Goal: Task Accomplishment & Management: Use online tool/utility

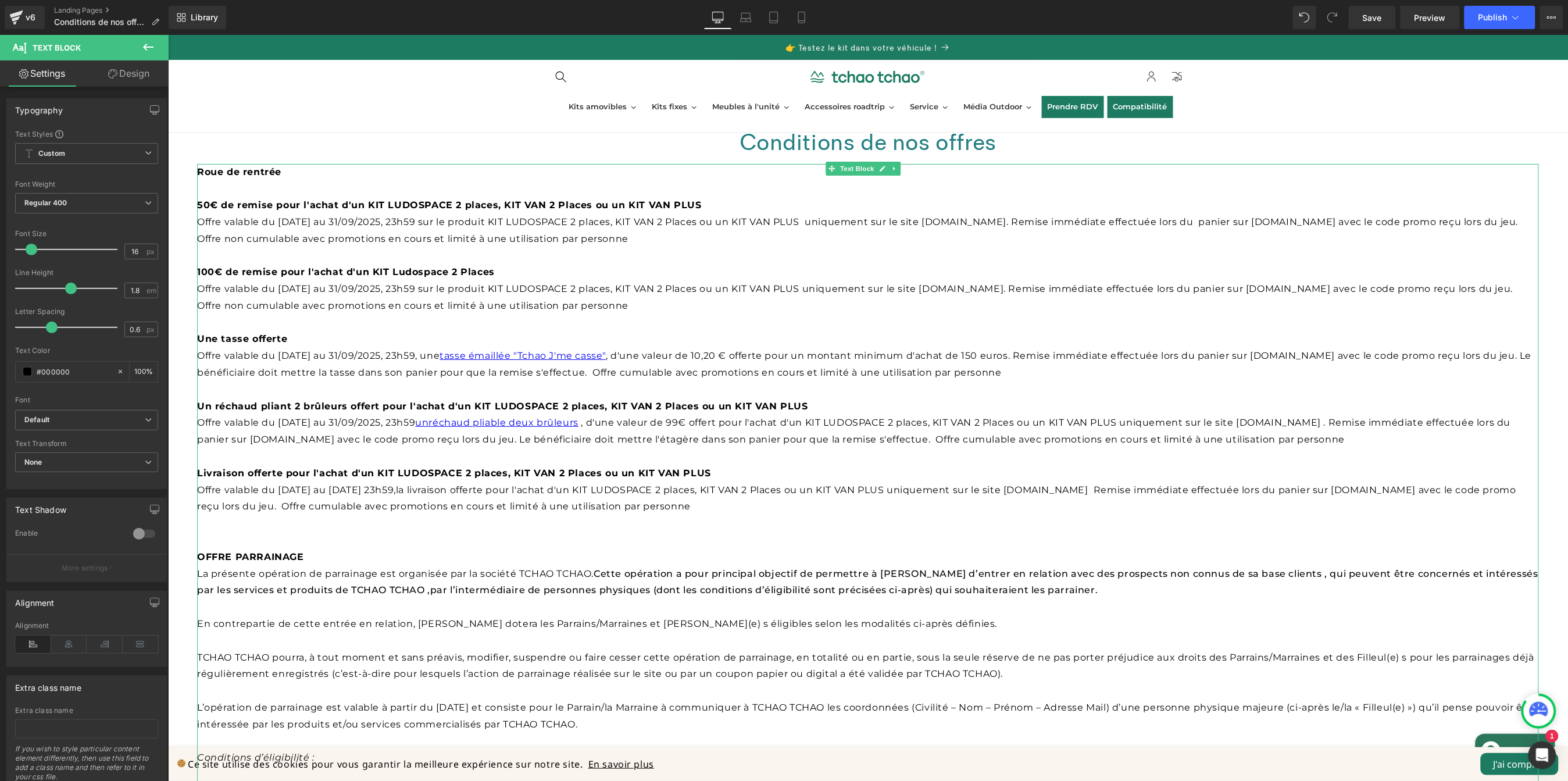
click at [533, 236] on p "Offre valable du [DATE] au 31/09/2025, 23h59 sur le produit KIT LUDOSPACE 2 pla…" at bounding box center [867, 231] width 1342 height 34
click at [373, 470] on b "Livraison offerte pour l'achat d'un KIT LUDOSPACE 2 places, KIT VAN 2 Places ou…" at bounding box center [453, 472] width 514 height 11
drag, startPoint x: 710, startPoint y: 469, endPoint x: 188, endPoint y: 473, distance: 522.0
click at [188, 473] on div "Conditions de nos offres Heading Row Roue de rentrée 50€ de remise pour l'achat…" at bounding box center [867, 741] width 1400 height 1262
drag, startPoint x: 391, startPoint y: 474, endPoint x: 284, endPoint y: 473, distance: 107.0
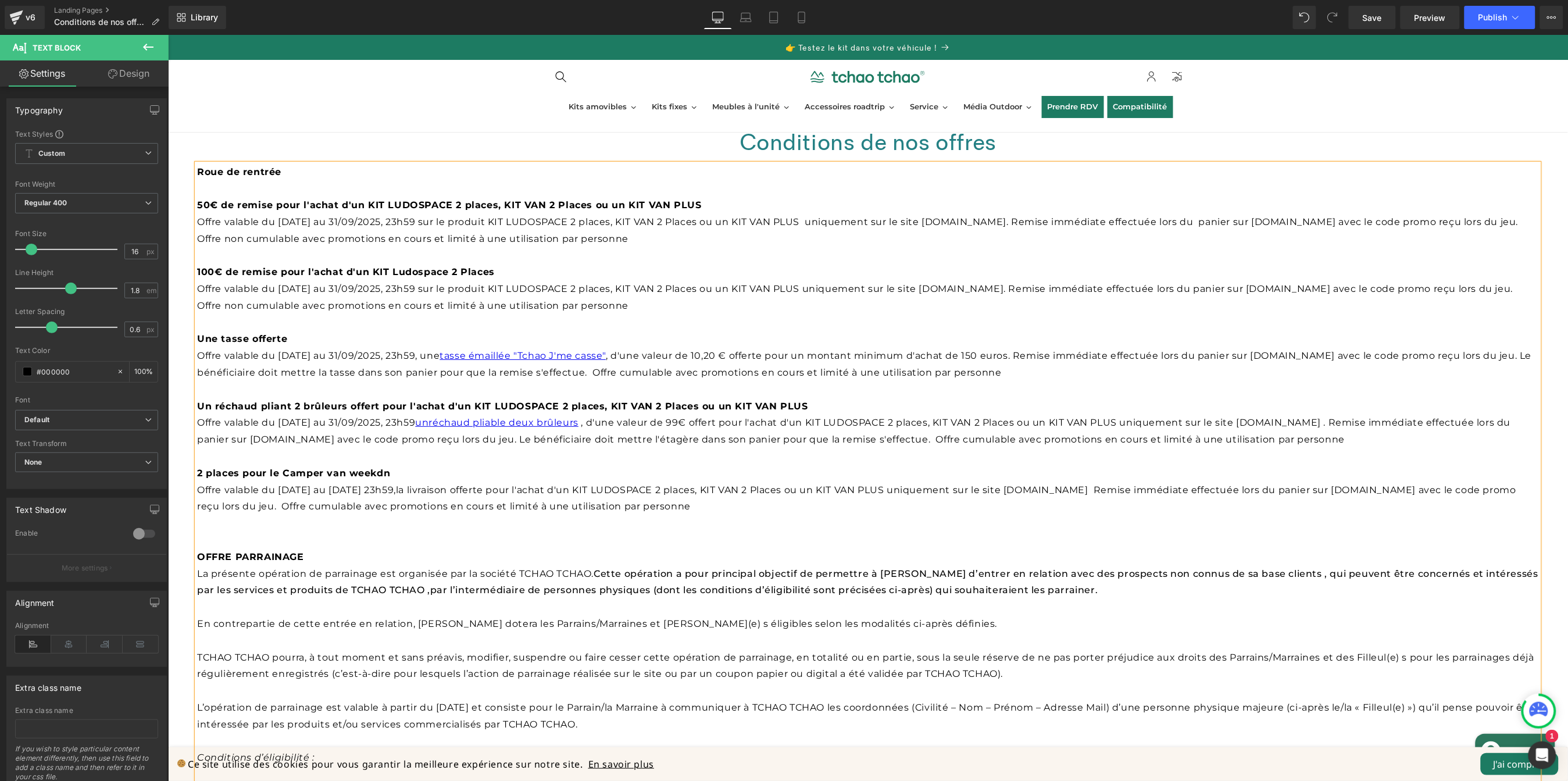
click at [284, 473] on p "2 places pour le Camper van weekdn" at bounding box center [867, 473] width 1342 height 17
click at [303, 491] on span "Offre valable du [DATE] au [DATE] 23h59," at bounding box center [296, 489] width 199 height 11
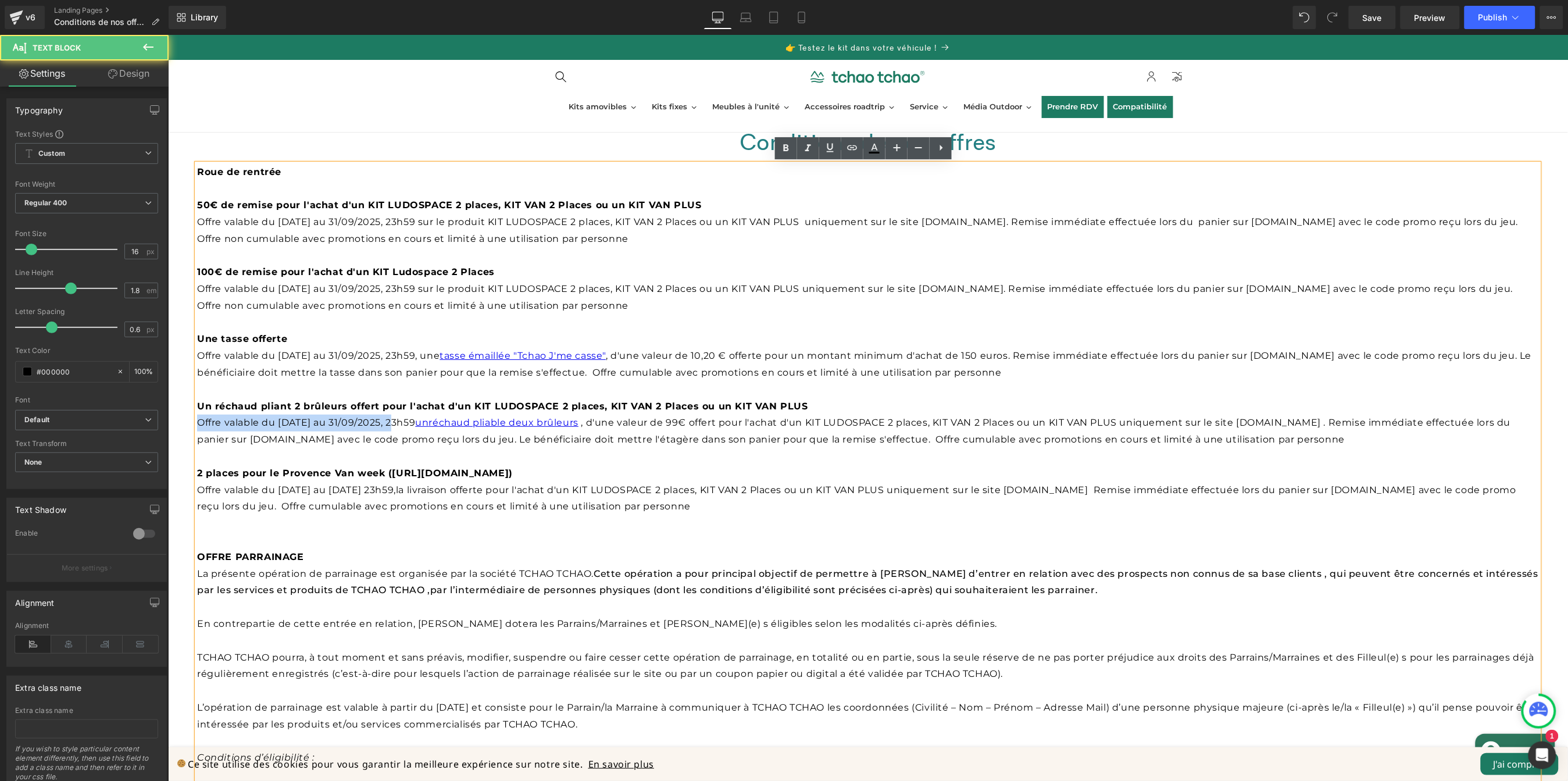
drag, startPoint x: 398, startPoint y: 420, endPoint x: 196, endPoint y: 418, distance: 202.0
click at [196, 418] on span "Offre valable du [DATE] au 31/09/2025, 23h59 un réchaud pliable deux brûleurs" at bounding box center [389, 422] width 384 height 11
copy span "Offre valable du [DATE] au 31/09/2025"
drag, startPoint x: 436, startPoint y: 490, endPoint x: 199, endPoint y: 485, distance: 237.1
click at [199, 485] on p "Offre valable du [DATE] au [DATE] 23h59, la livraison offerte pour l'achat d'un…" at bounding box center [867, 499] width 1342 height 34
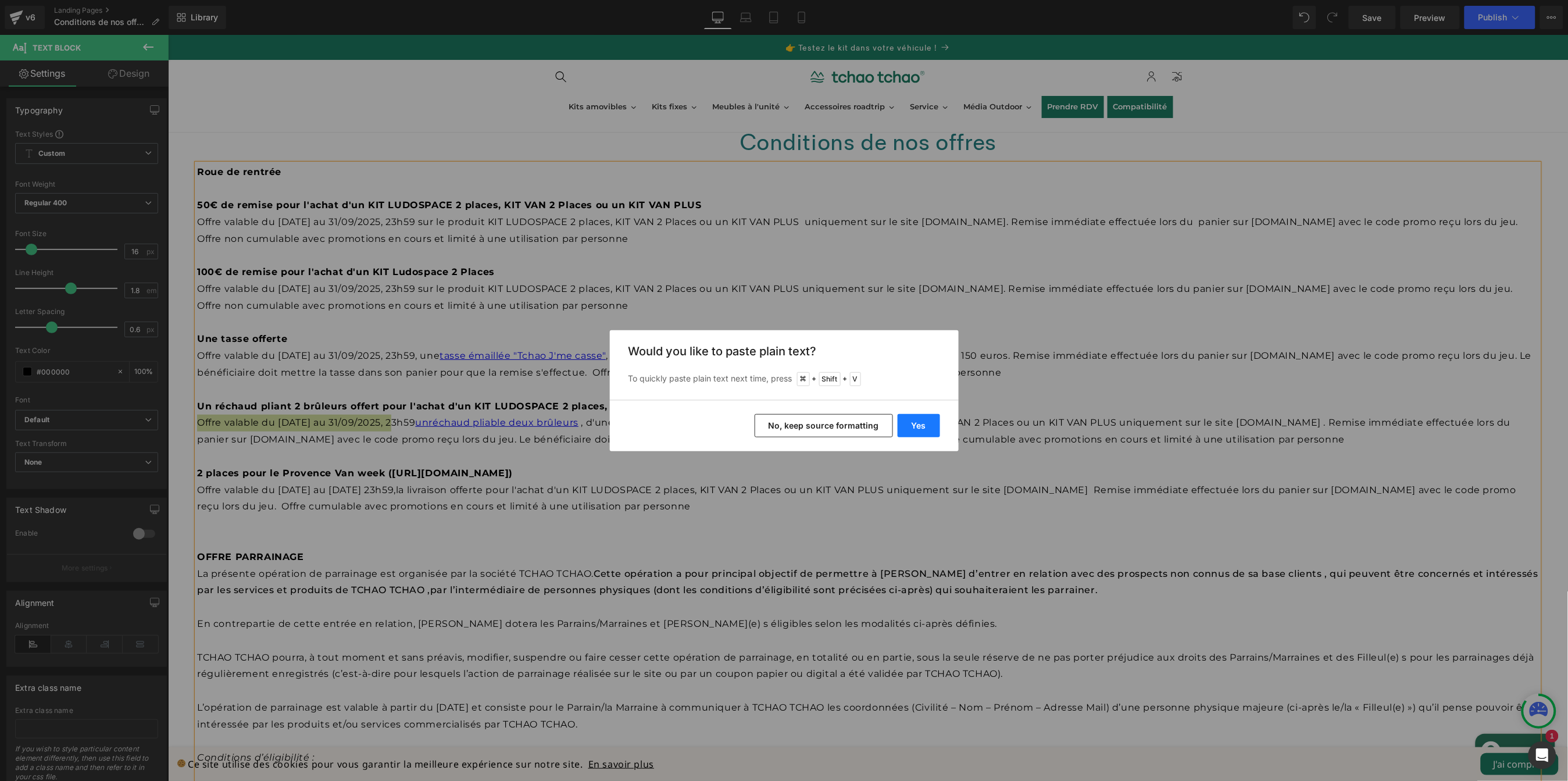
click at [931, 425] on button "Yes" at bounding box center [919, 425] width 42 height 23
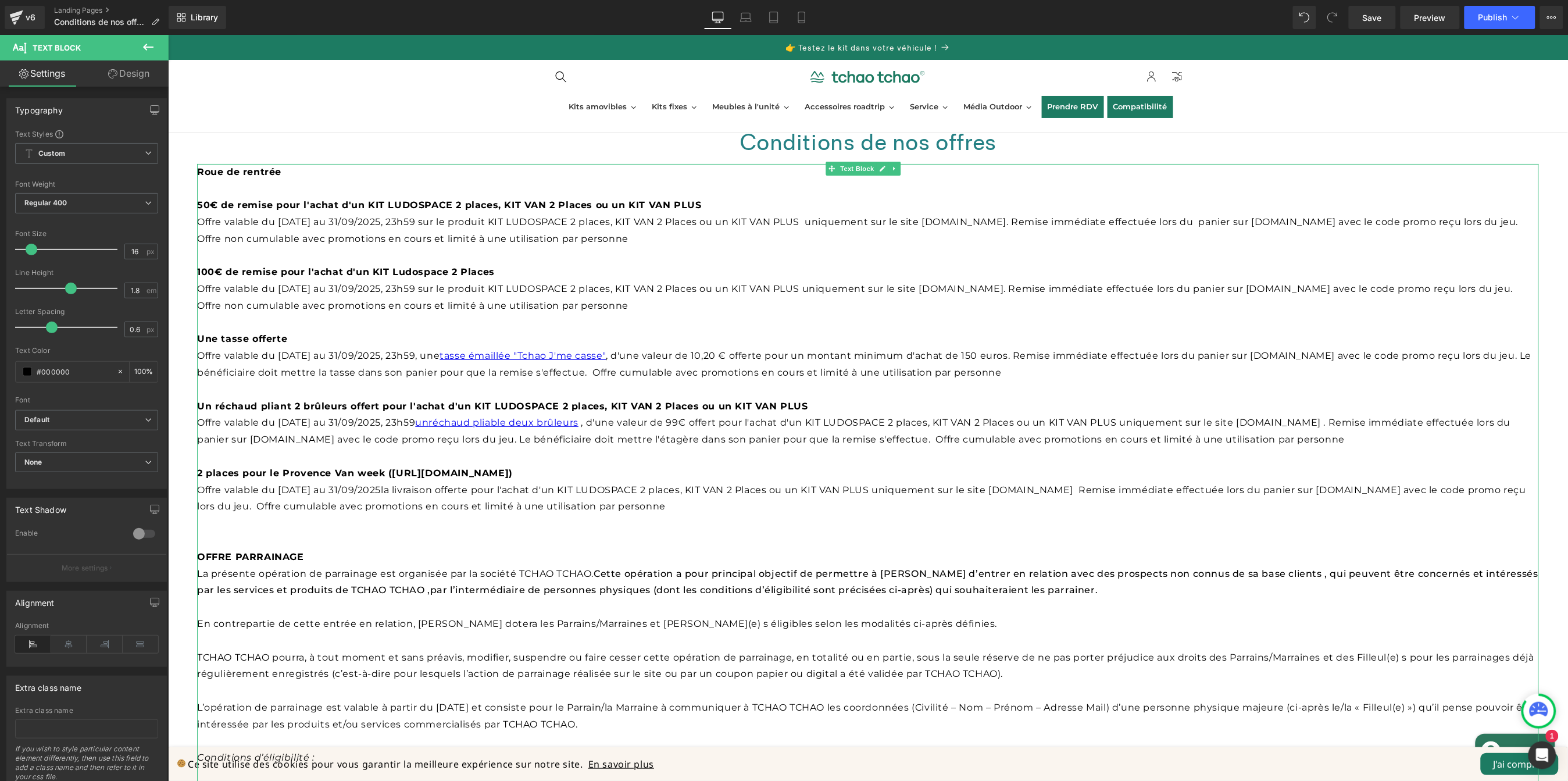
drag, startPoint x: 799, startPoint y: 497, endPoint x: 767, endPoint y: 503, distance: 32.6
click at [798, 497] on p "Offre valable du [DATE] au 31/09/2025la livraison offerte pour l'achat d'un KIT…" at bounding box center [867, 499] width 1342 height 34
drag, startPoint x: 741, startPoint y: 507, endPoint x: 398, endPoint y: 493, distance: 343.3
click at [398, 493] on p "Offre valable du [DATE] au 31/09/2025la livraison offerte pour l'achat d'un KIT…" at bounding box center [867, 499] width 1342 height 34
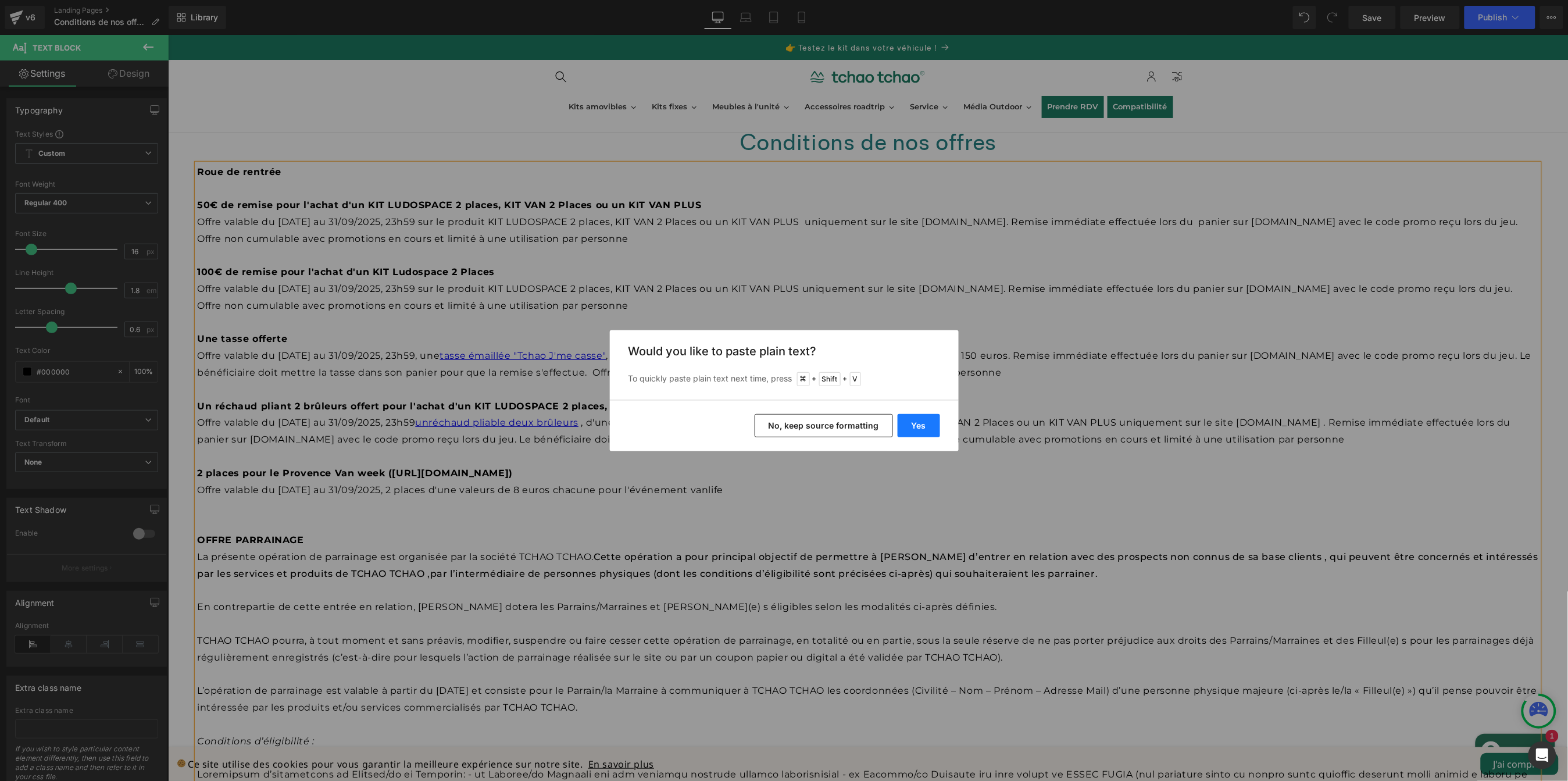
click at [920, 421] on button "Yes" at bounding box center [919, 425] width 42 height 23
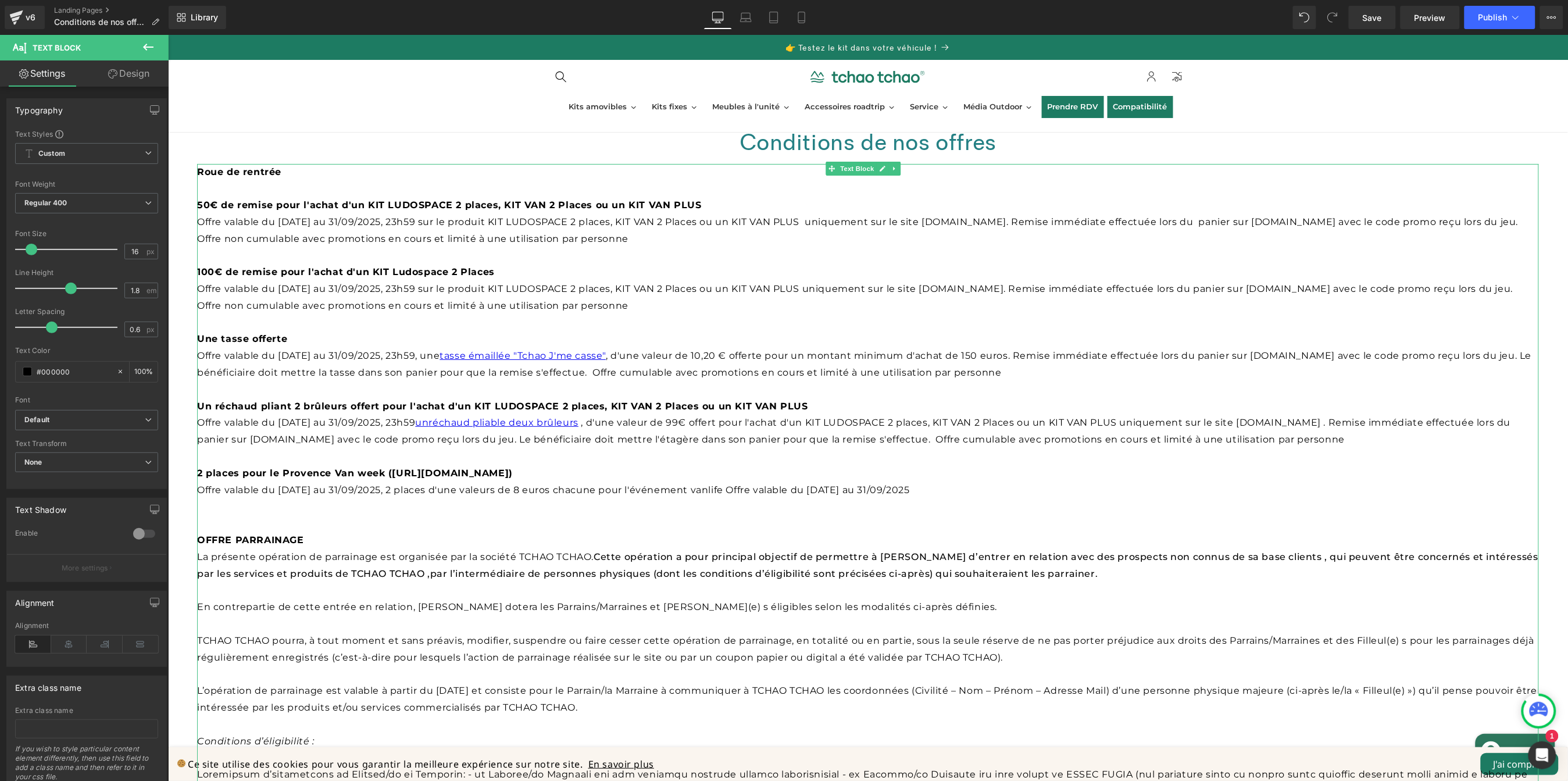
drag, startPoint x: 856, startPoint y: 482, endPoint x: 741, endPoint y: 486, distance: 115.1
click at [741, 486] on p "Offre valable du [DATE] au 31/09/2025, 2 places d'une valeurs de 8 euros chacun…" at bounding box center [867, 490] width 1342 height 17
drag, startPoint x: 569, startPoint y: 473, endPoint x: 392, endPoint y: 475, distance: 177.0
click at [392, 475] on b "2 places pour le Provence Van week ([URL][DOMAIN_NAME])" at bounding box center [354, 472] width 315 height 11
copy b "[URL][DOMAIN_NAME]"
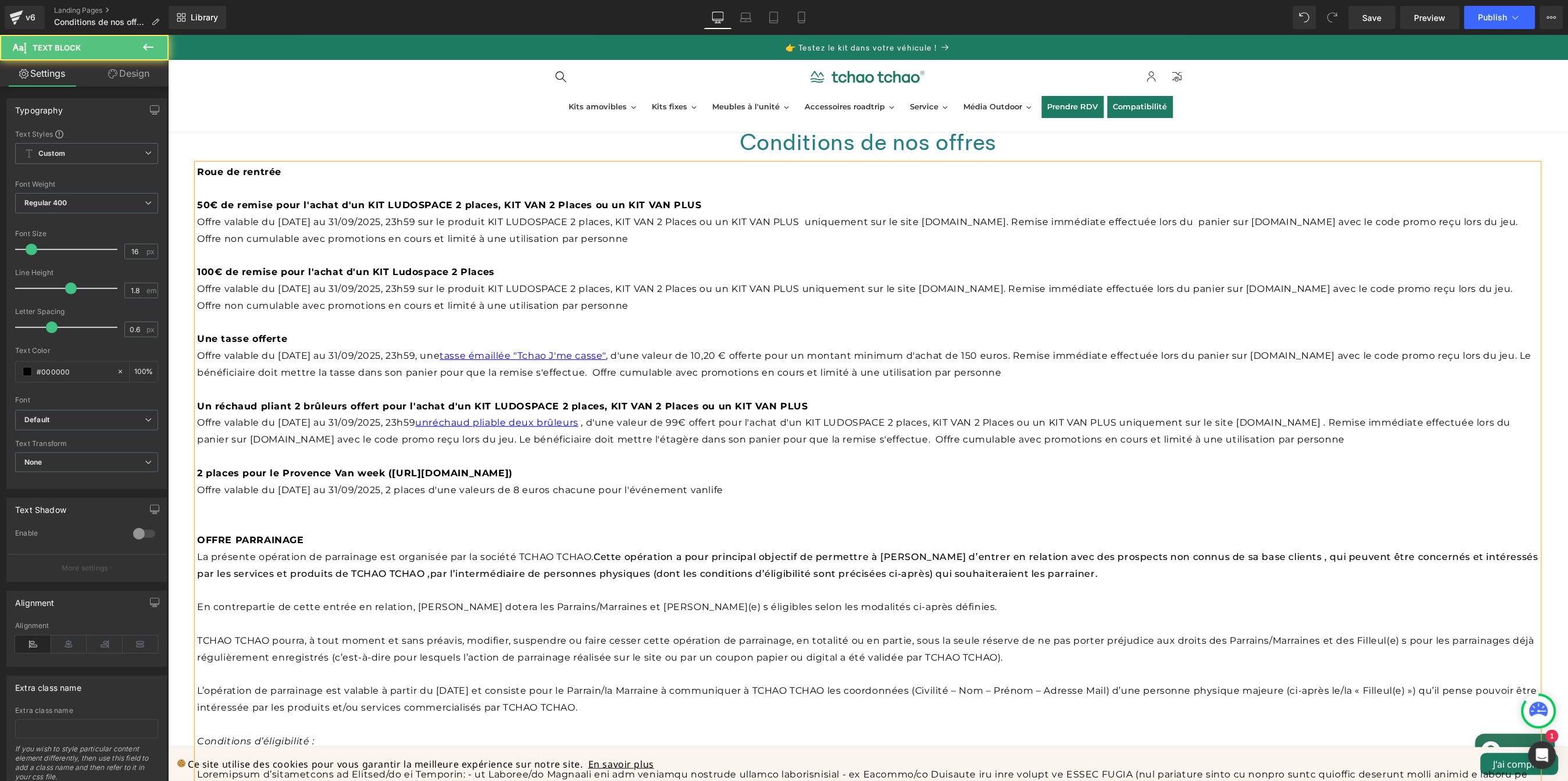
click at [786, 486] on p "Offre valable du [DATE] au 31/09/2025, 2 places d'une valeurs de 8 euros chacun…" at bounding box center [867, 490] width 1342 height 17
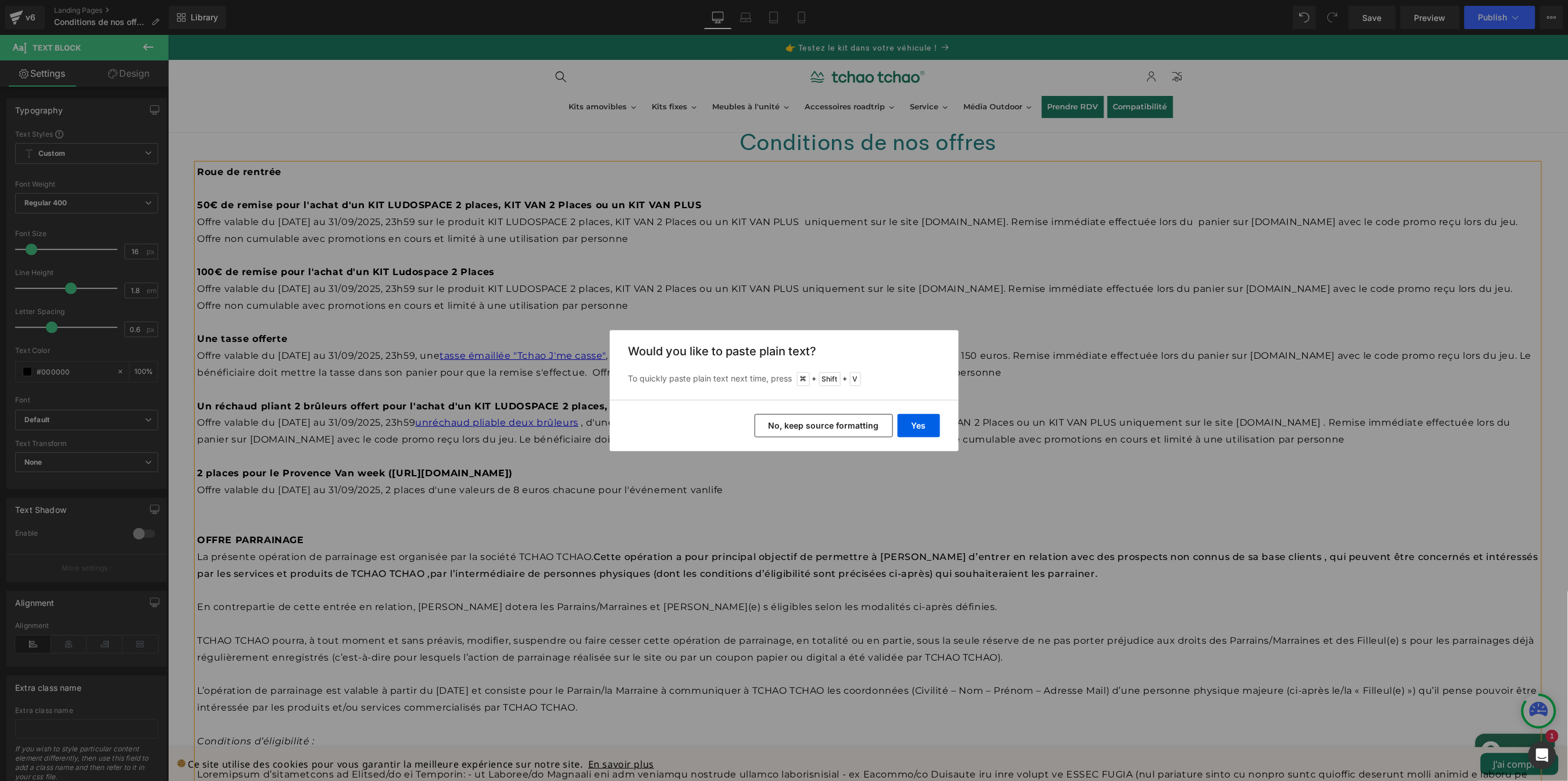
click at [869, 427] on button "No, keep source formatting" at bounding box center [824, 425] width 139 height 23
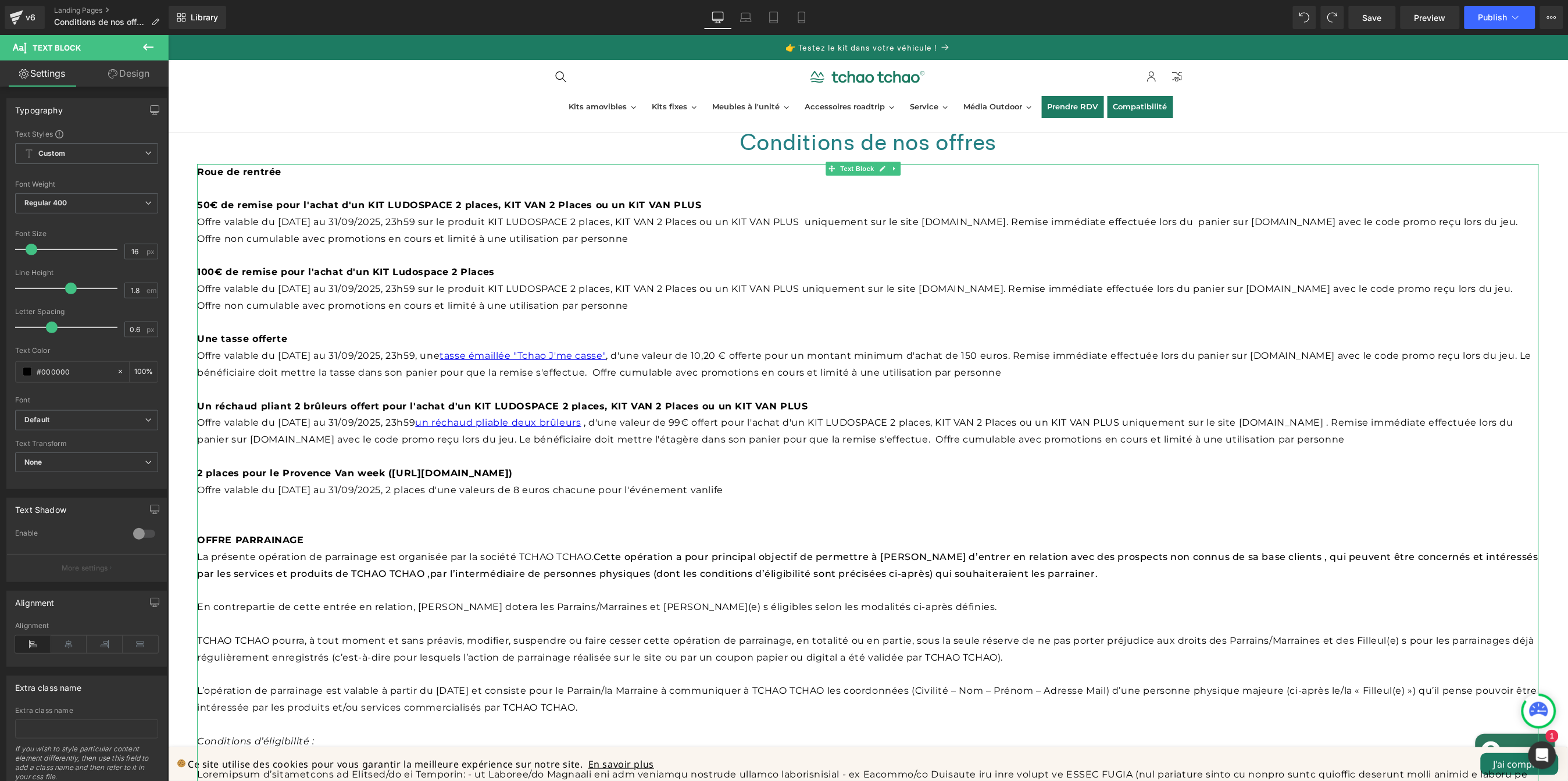
click at [780, 482] on p "Offre valable du [DATE] au 31/09/2025, 2 places d'une valeurs de 8 euros chacun…" at bounding box center [867, 490] width 1342 height 17
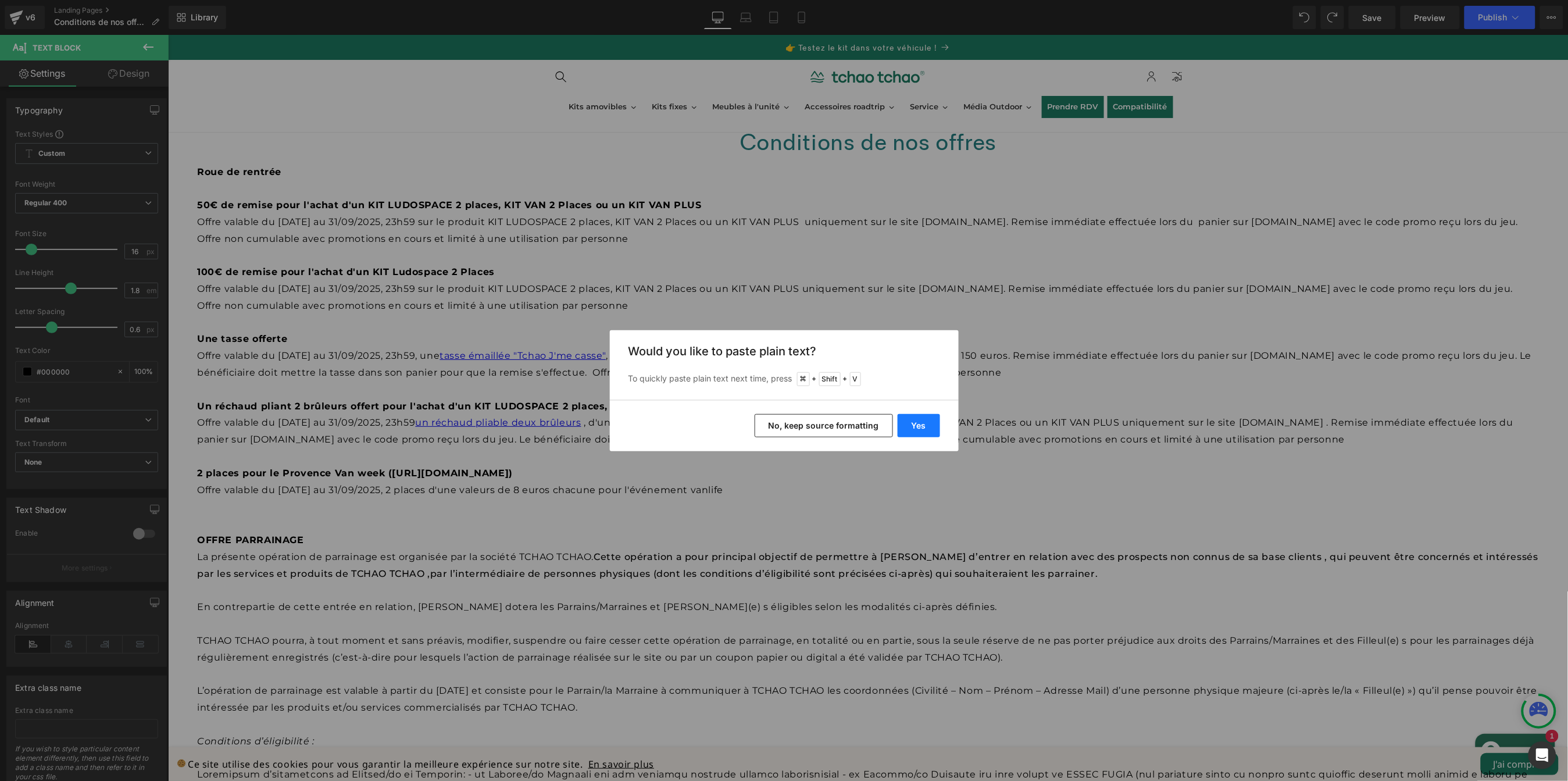
click at [922, 421] on button "Yes" at bounding box center [919, 425] width 42 height 23
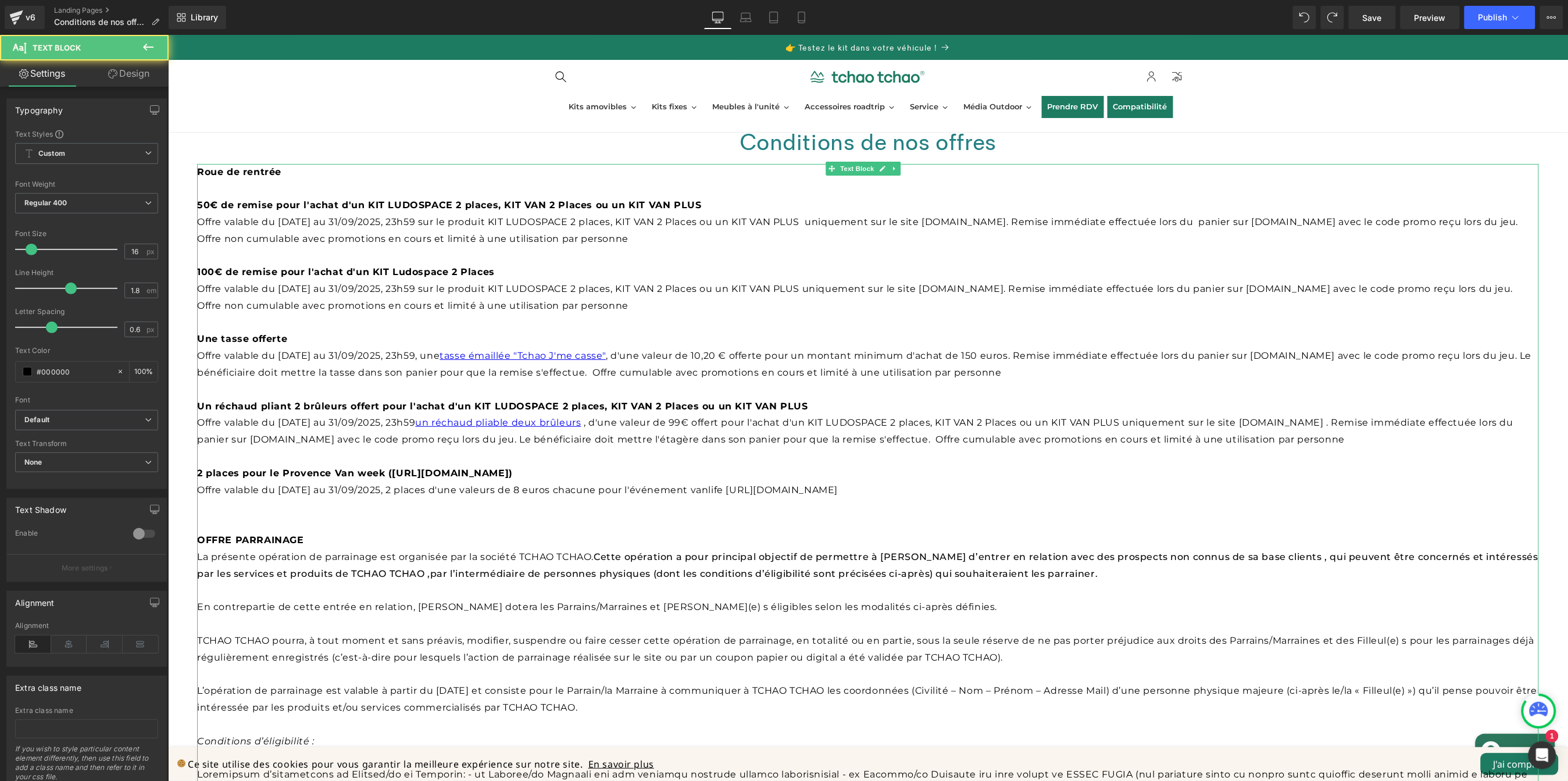
click at [952, 482] on p "Offre valable du [DATE] au 31/09/2025, 2 places d'une valeurs de 8 euros chacun…" at bounding box center [867, 490] width 1342 height 17
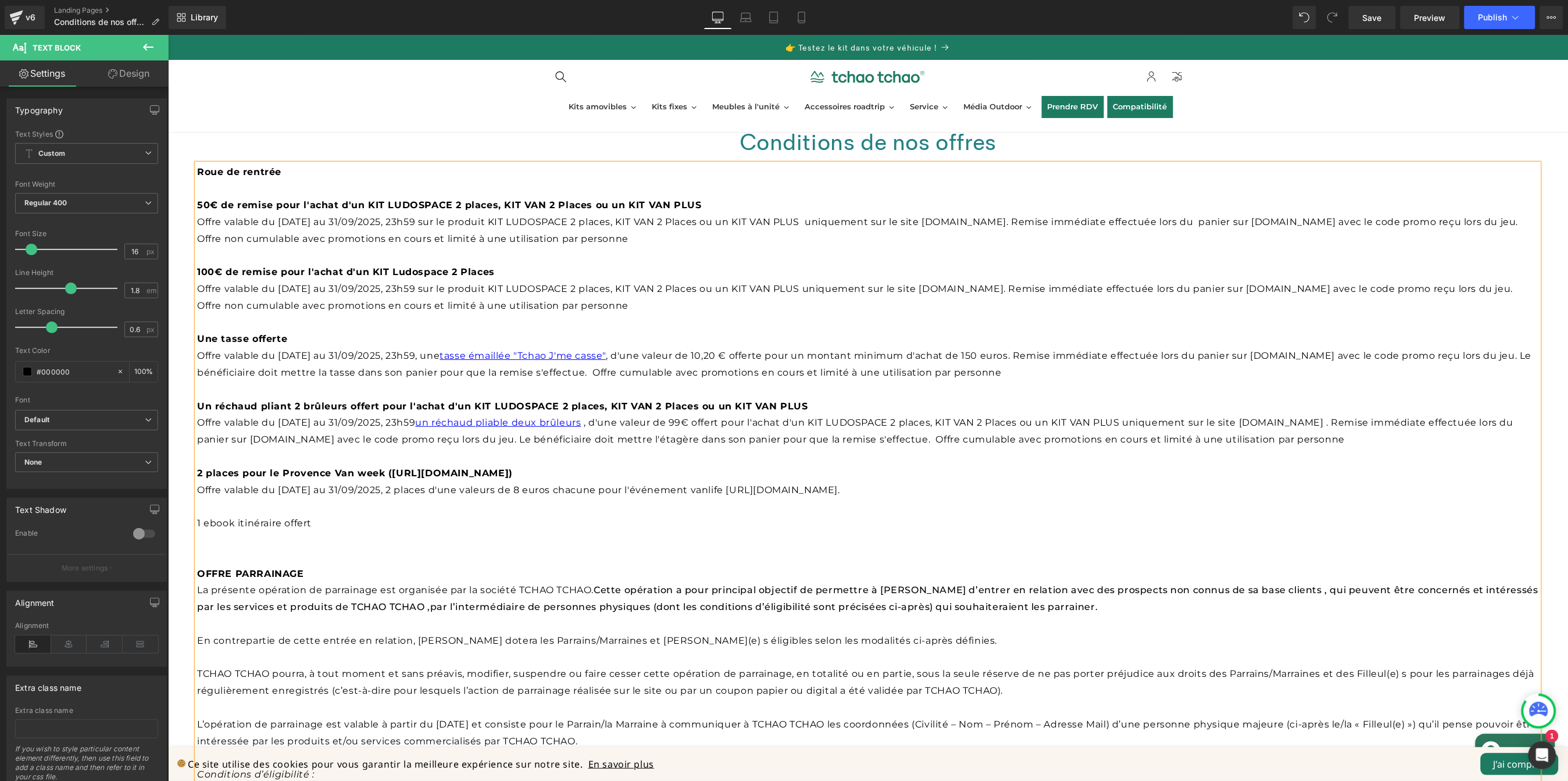
drag, startPoint x: 1098, startPoint y: 434, endPoint x: 130, endPoint y: 407, distance: 968.4
click at [168, 407] on html "Ignorer et passer au contenu 👉 Testez le kit dans votre véhicule ! Kits amovibl…" at bounding box center [867, 407] width 1400 height 746
copy div "Un réchaud pliant 2 brûleurs offert pour l'achat d'un KIT LUDOSPACE 2 places, K…"
drag, startPoint x: 336, startPoint y: 528, endPoint x: 191, endPoint y: 511, distance: 146.0
click at [192, 511] on div "Conditions de nos offres Heading Row Roue de rentrée 50€ de remise pour l'achat…" at bounding box center [867, 750] width 1400 height 1279
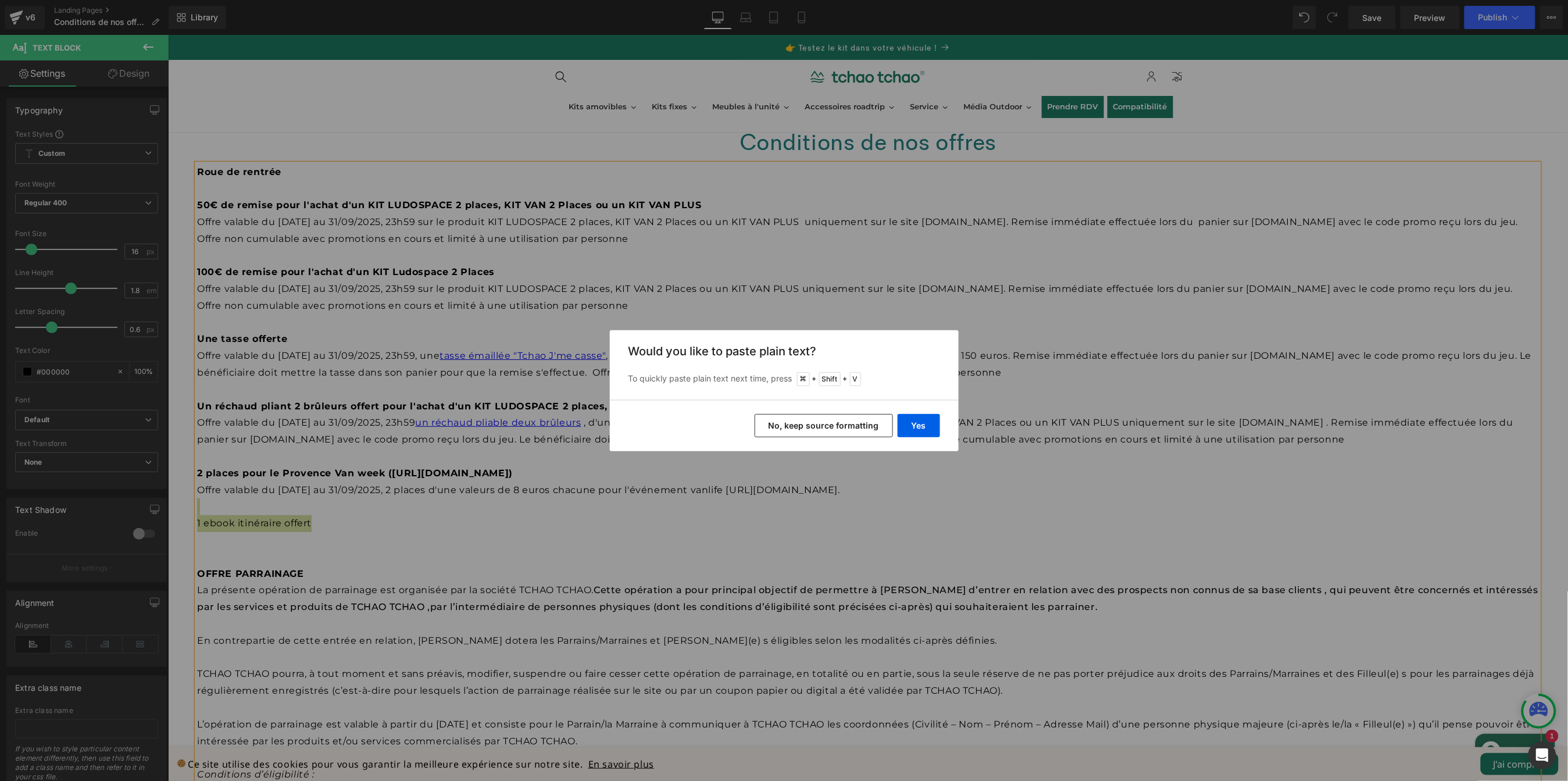
click at [861, 427] on button "No, keep source formatting" at bounding box center [824, 425] width 139 height 23
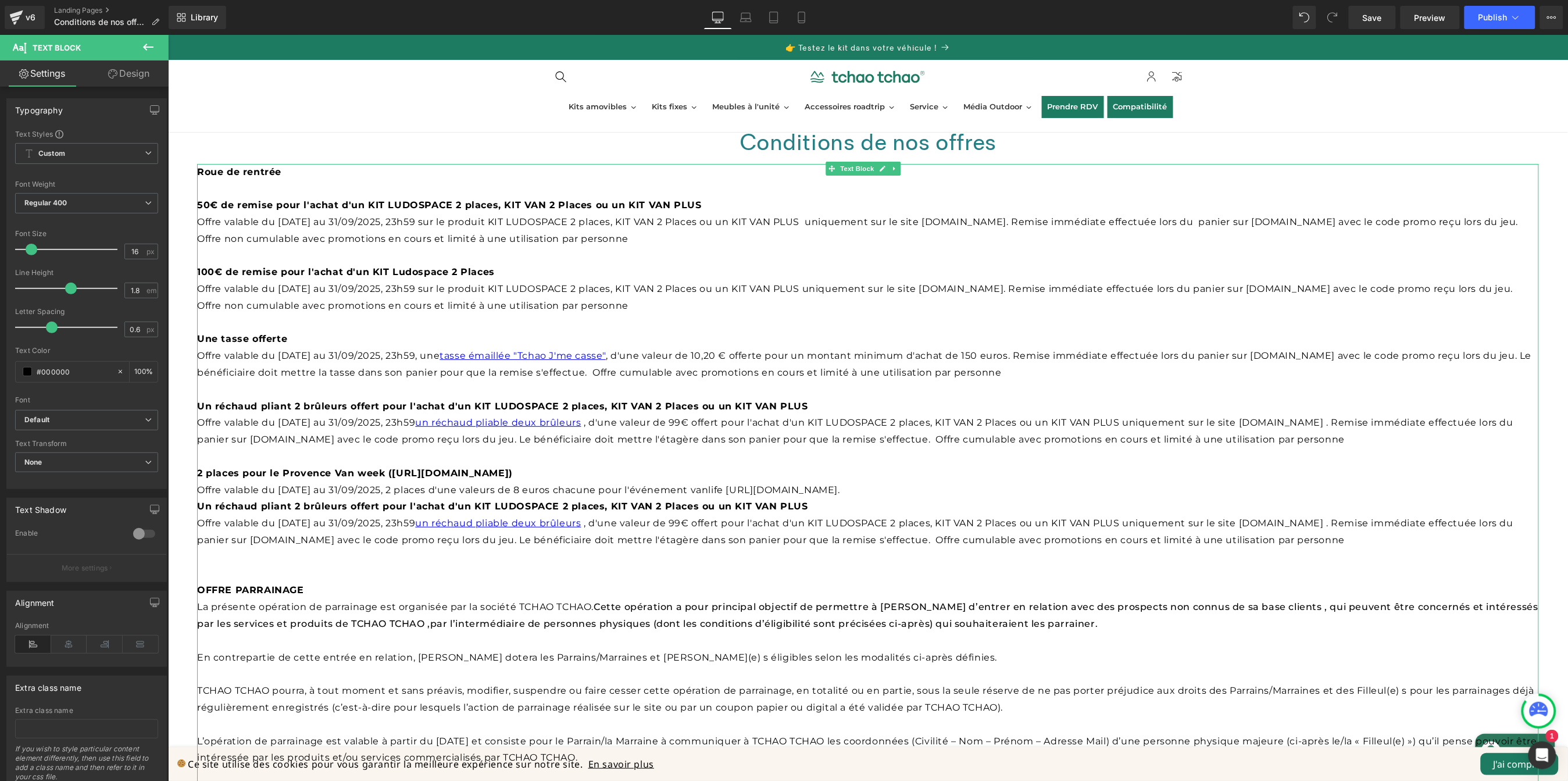
click at [967, 487] on p "Offre valable du [DATE] au 31/09/2025, 2 places d'une valeurs de 8 euros chacun…" at bounding box center [867, 490] width 1342 height 17
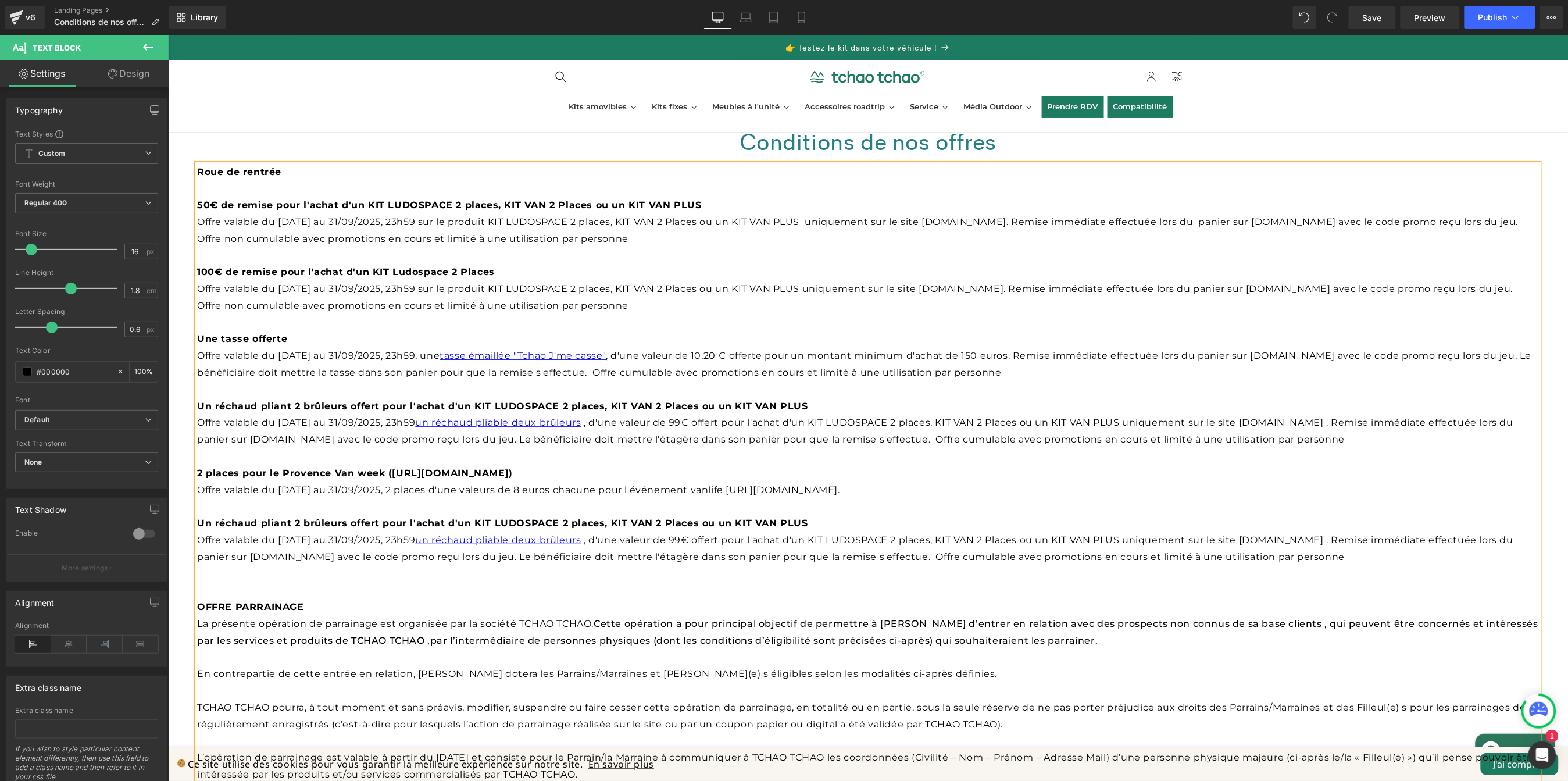
drag, startPoint x: 846, startPoint y: 518, endPoint x: 191, endPoint y: 513, distance: 655.0
click at [191, 513] on div "Conditions de nos offres Heading Row Roue de rentrée 50€ de remise pour l'achat…" at bounding box center [867, 767] width 1400 height 1313
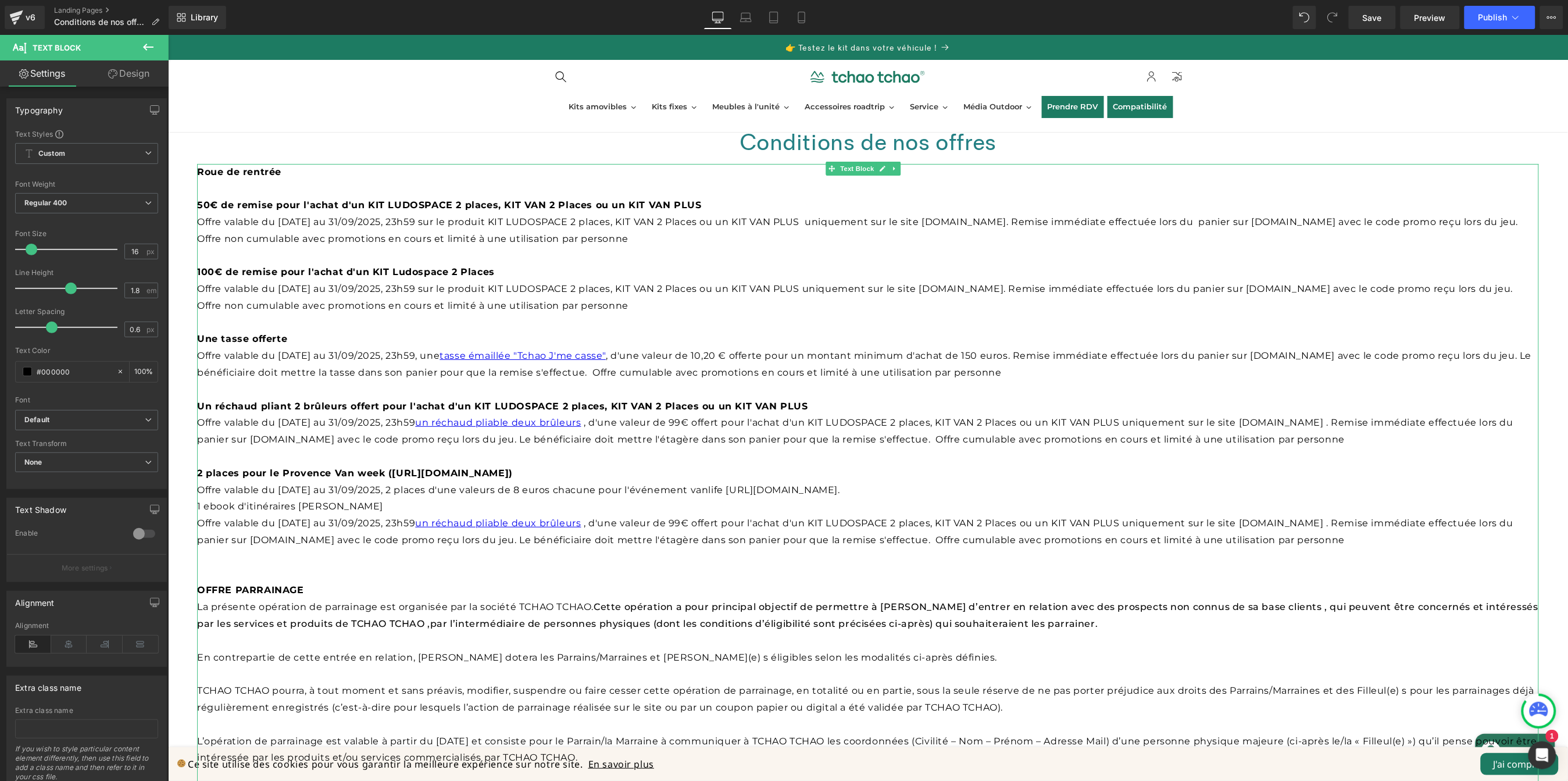
click at [200, 490] on span "Offre valable du [DATE] au 31/09/2025, 2 places d'une valeurs de 8 euros chacun…" at bounding box center [518, 489] width 643 height 11
click at [196, 506] on div "Roue de rentrée 50€ de remise pour l'achat d'un KIT LUDOSPACE 2 places, KIT VAN…" at bounding box center [867, 707] width 1342 height 1089
drag, startPoint x: 708, startPoint y: 498, endPoint x: 681, endPoint y: 498, distance: 27.0
click at [708, 498] on div "Roue de rentrée 50€ de remise pour l'achat d'un KIT LUDOSPACE 2 places, KIT VAN…" at bounding box center [867, 699] width 1342 height 1072
click at [199, 505] on p "1 ebook d'itinéraires [PERSON_NAME]" at bounding box center [867, 506] width 1342 height 17
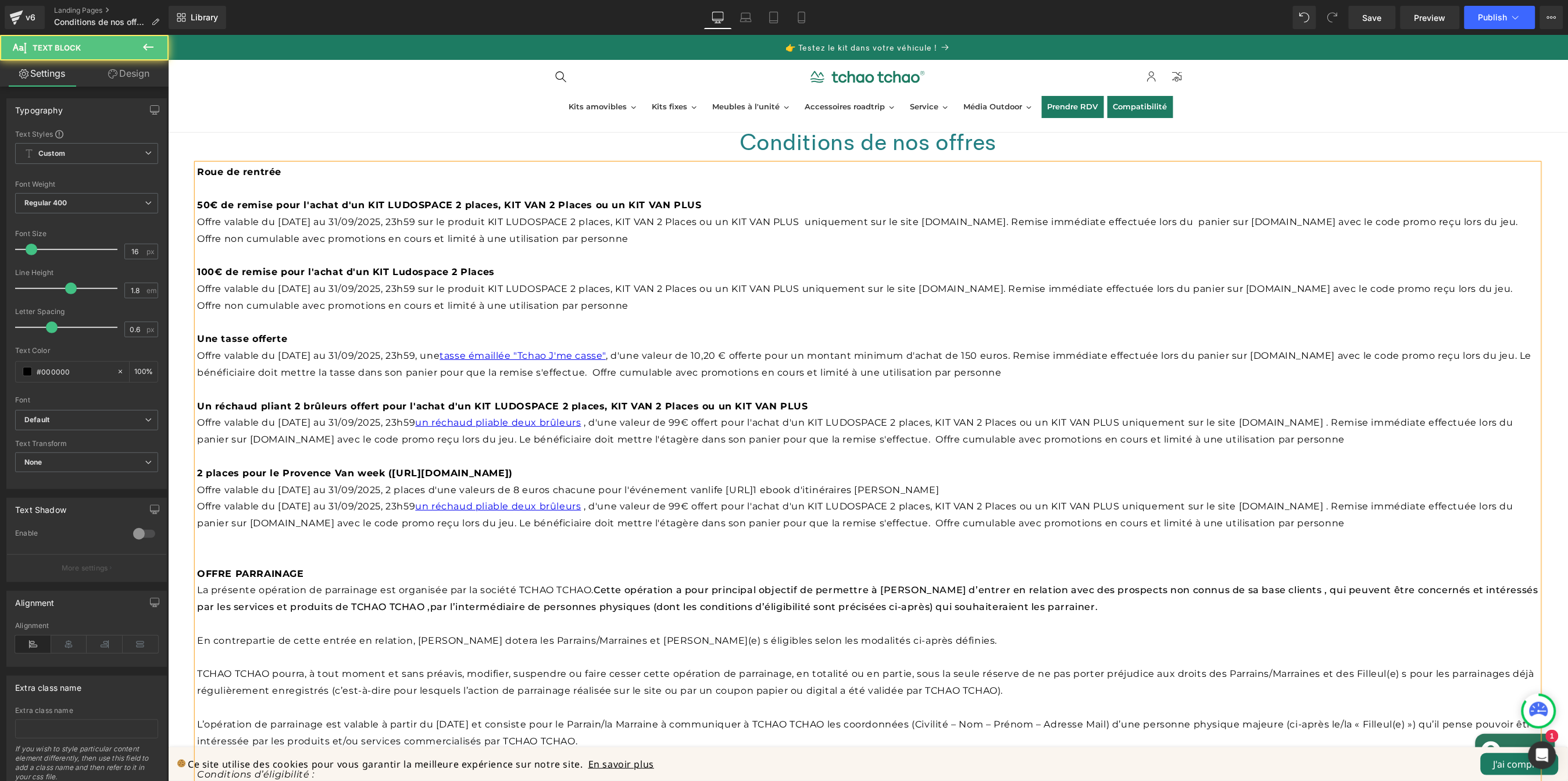
click at [1416, 527] on p "Offre valable du [DATE] au 31/09/2025, 23h59 un réchaud pliable deux brûleurs ,…" at bounding box center [867, 515] width 1342 height 34
drag, startPoint x: 1416, startPoint y: 523, endPoint x: 948, endPoint y: 523, distance: 468.0
click at [948, 523] on p "Offre valable du [DATE] au 31/09/2025, 23h59 un réchaud pliable deux brûleurs ,…" at bounding box center [867, 515] width 1342 height 34
click at [783, 488] on span "1 ebook d'itinéraires [PERSON_NAME]" at bounding box center [846, 489] width 186 height 11
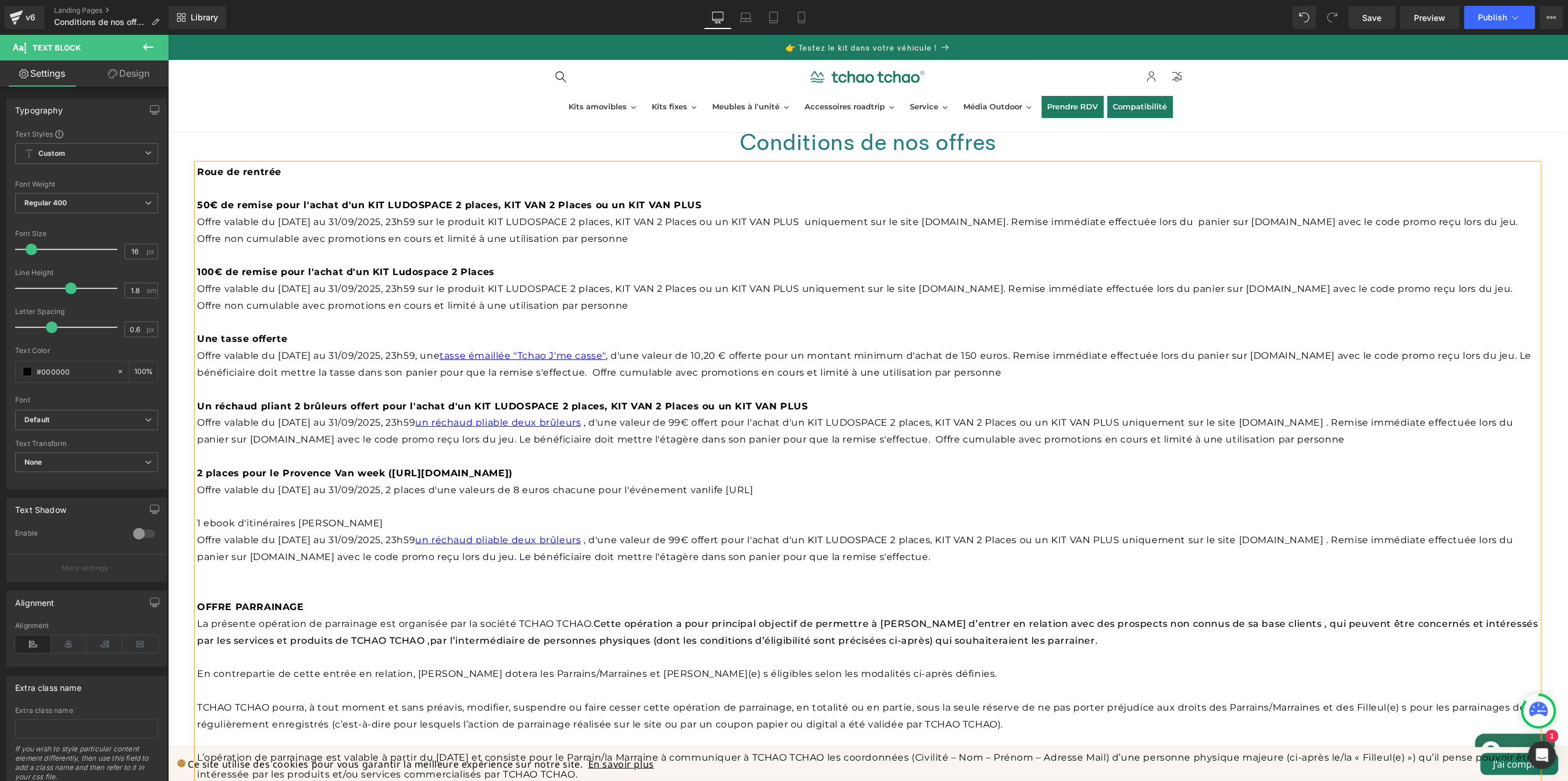
drag, startPoint x: 569, startPoint y: 474, endPoint x: 388, endPoint y: 468, distance: 181.1
click at [388, 468] on b "2 places pour le Provence Van week ([URL][DOMAIN_NAME])" at bounding box center [354, 472] width 315 height 11
copy b "([URL][DOMAIN_NAME]"
click at [849, 488] on p "Offre valable du [DATE] au 31/09/2025, 2 places d'une valeurs de 8 euros chacun…" at bounding box center [867, 490] width 1342 height 17
drag, startPoint x: 793, startPoint y: 487, endPoint x: 740, endPoint y: 490, distance: 53.1
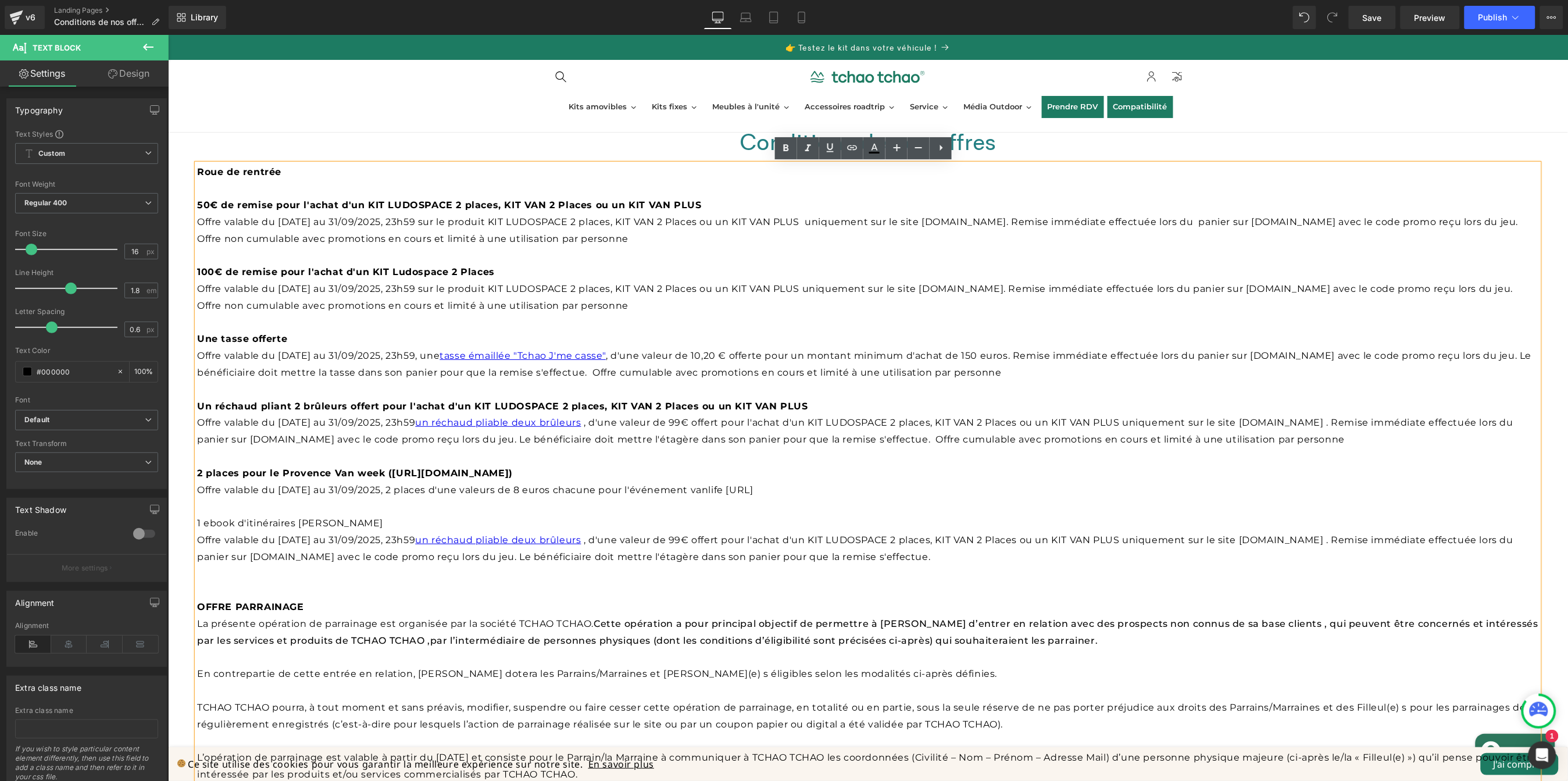
click at [740, 490] on p "Offre valable du [DATE] au 31/09/2025, 2 places d'une valeurs de 8 euros chacun…" at bounding box center [867, 490] width 1342 height 17
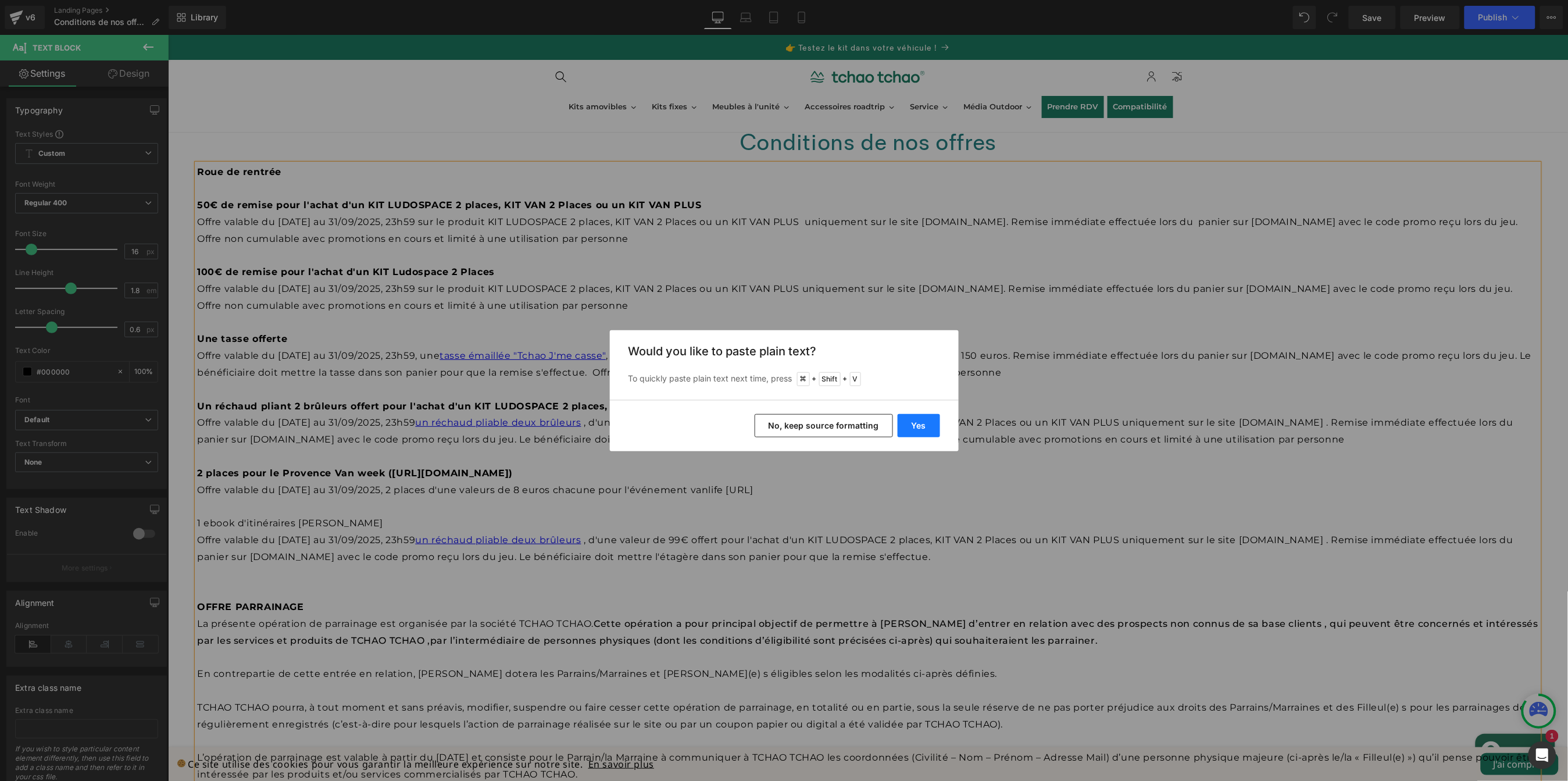
click at [914, 424] on button "Yes" at bounding box center [919, 425] width 42 height 23
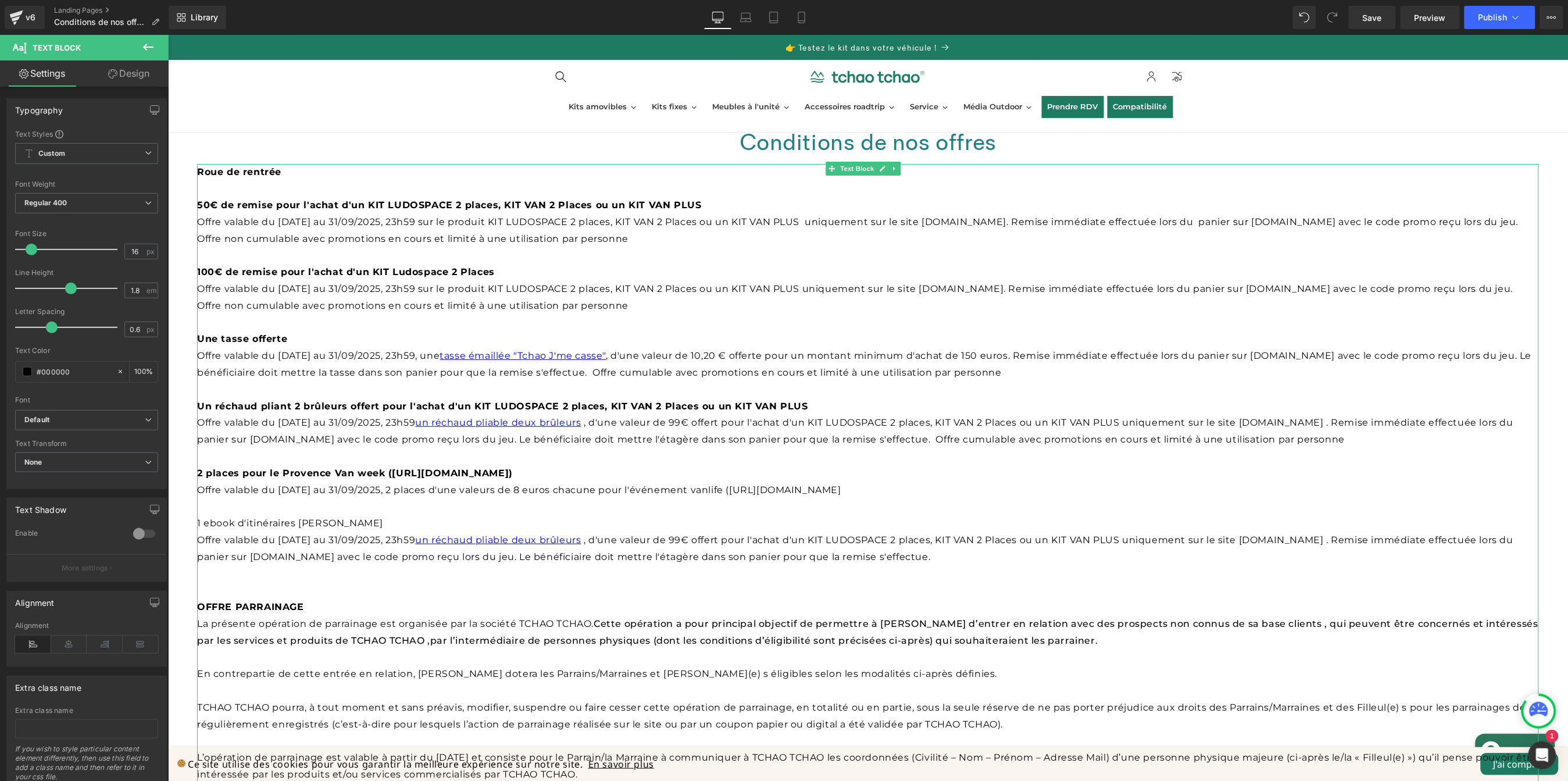
click at [744, 492] on span "Offre valable du [DATE] au 31/09/2025, 2 places d'une valeurs de 8 euros chacun…" at bounding box center [518, 489] width 644 height 11
click at [970, 480] on p "2 places pour le Provence Van week ([URL][DOMAIN_NAME])" at bounding box center [867, 473] width 1342 height 17
click at [943, 489] on p "Offre valable du [DATE] au 31/09/2025, 2 places d'une valeurs de 8 euros chacun…" at bounding box center [867, 490] width 1342 height 17
drag, startPoint x: 361, startPoint y: 521, endPoint x: 167, endPoint y: 513, distance: 194.2
click at [168, 513] on div "Conditions de nos offres Heading Row Roue de rentrée 50€ de remise pour l'achat…" at bounding box center [867, 758] width 1400 height 1296
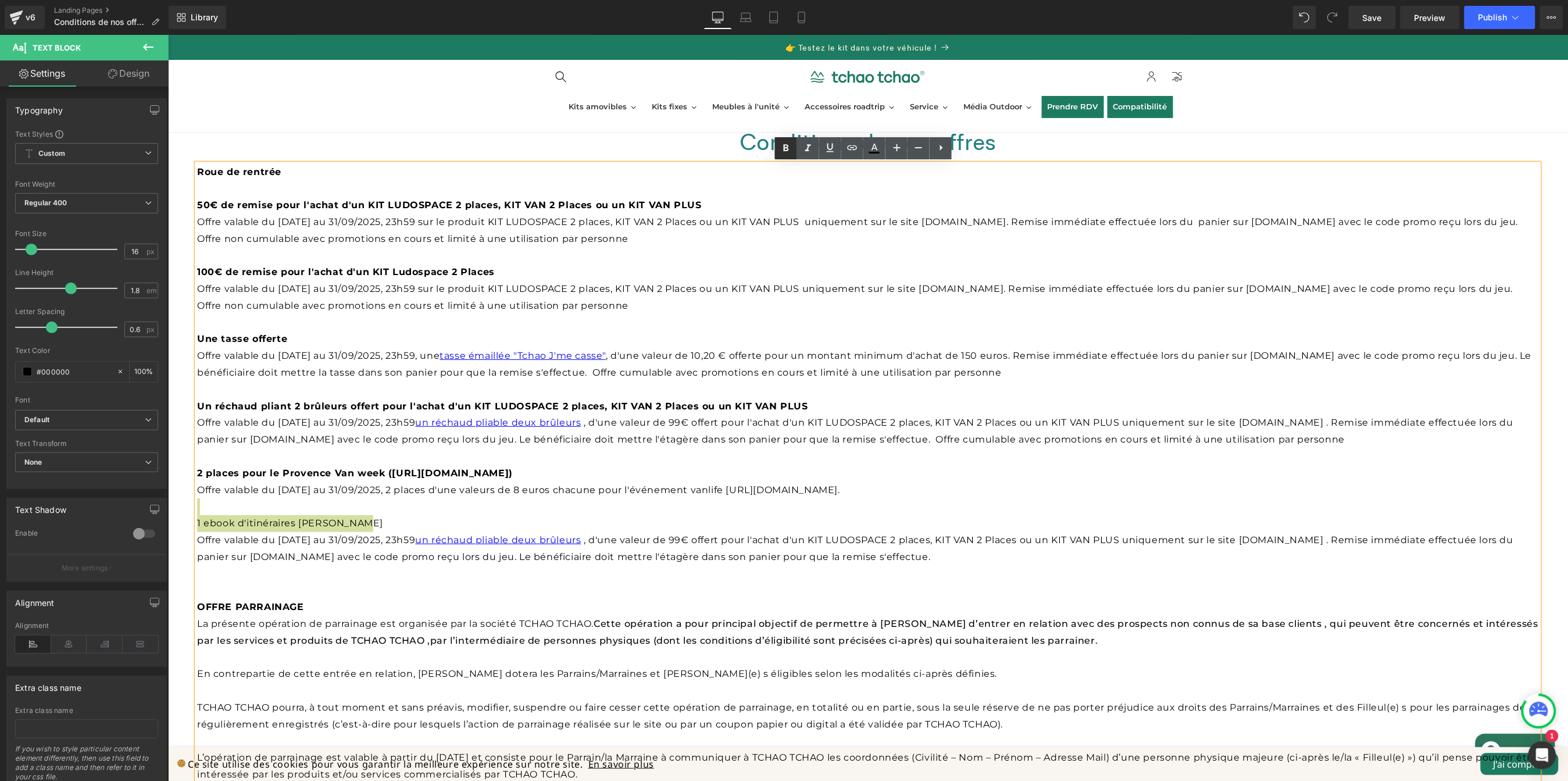
click at [783, 149] on icon at bounding box center [786, 148] width 14 height 14
click at [448, 520] on p "1 ebook d'itinéraires [PERSON_NAME]" at bounding box center [867, 523] width 1342 height 17
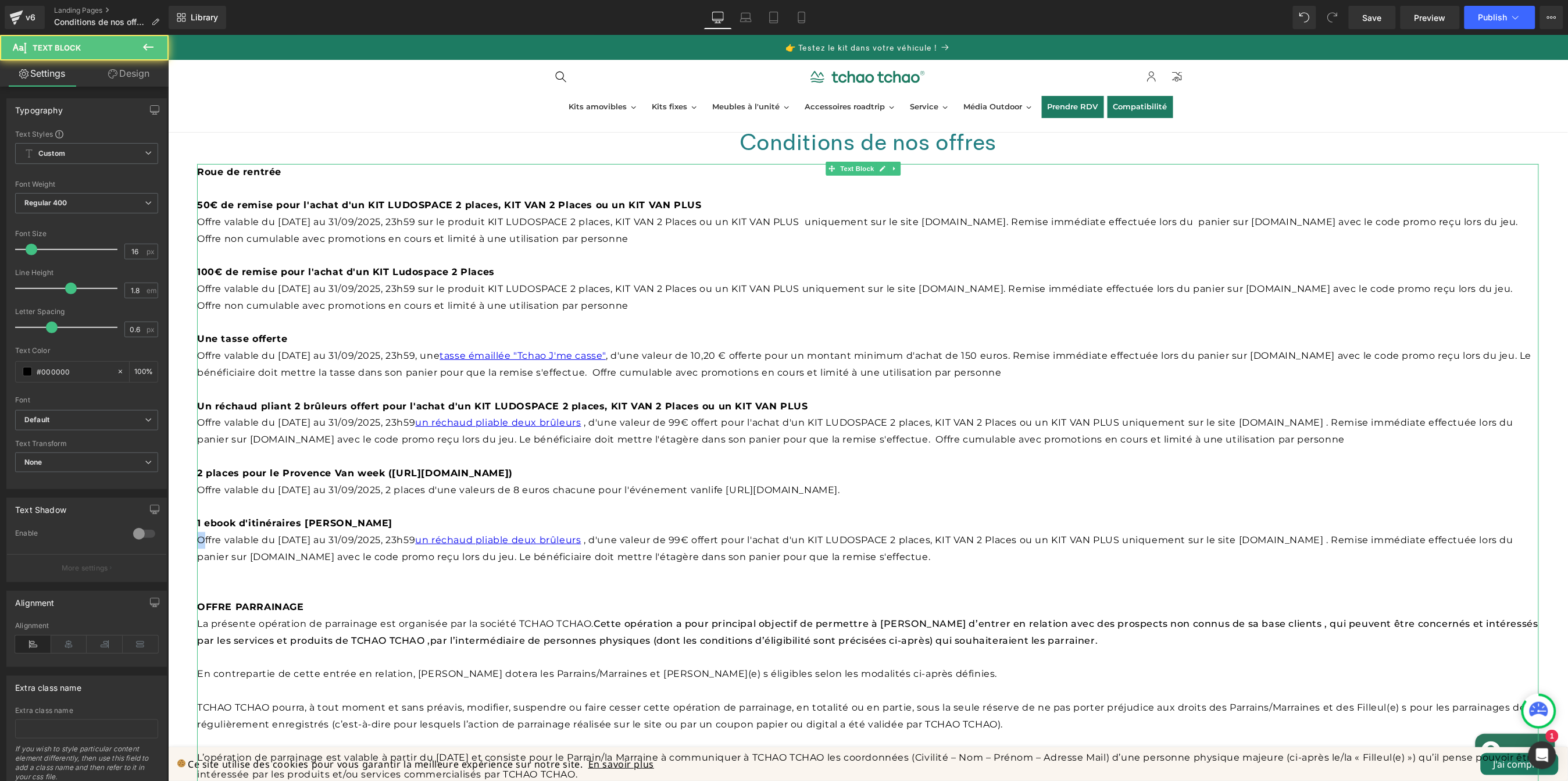
click at [206, 540] on span "Offre valable du [DATE] au 31/09/2025, 23h59 un réchaud pliable deux brûleurs" at bounding box center [390, 540] width 387 height 11
click at [202, 539] on span "Offre valable du [DATE] au 31/09/2025, 23h59 un réchaud pliable deux brûleurs" at bounding box center [390, 540] width 387 height 11
drag, startPoint x: 197, startPoint y: 540, endPoint x: 1043, endPoint y: 563, distance: 846.3
click at [1043, 563] on p "Offre valable du [DATE] au 31/09/2025, 23h59 un réchaud pliable deux brûleurs ,…" at bounding box center [867, 549] width 1342 height 34
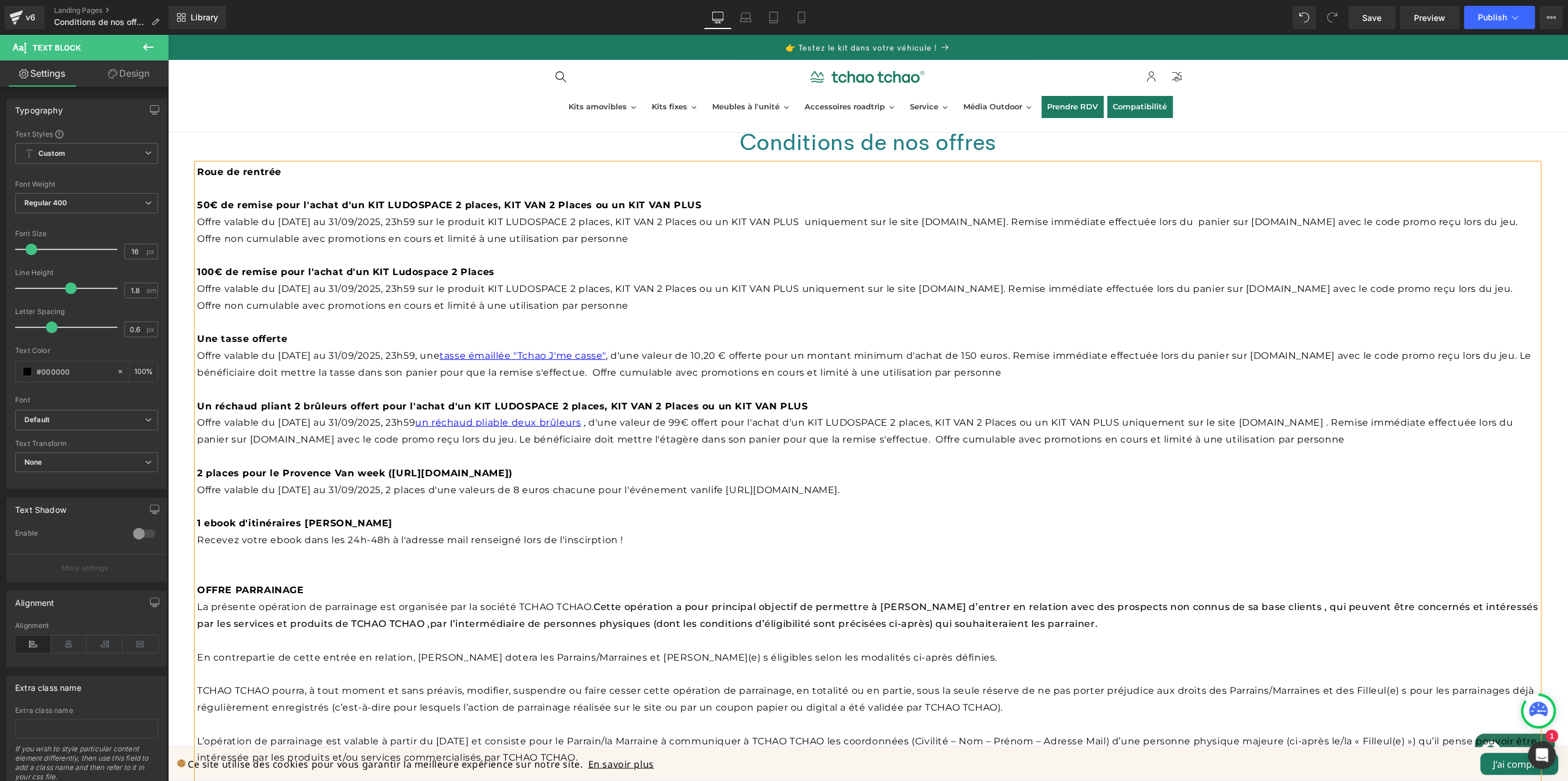
click at [590, 543] on p "Recevez votre ebook dans les 24h-48h à l'adresse mail renseigné lors de l'insci…" at bounding box center [867, 540] width 1342 height 17
click at [488, 544] on p "Recevez votre ebook dans les 24h-48h à l'adresse mail renseigné lors de l'inscr…" at bounding box center [867, 540] width 1342 height 17
click at [675, 535] on p "Recevez votre ebook dans les 24h-48h à l'adresse mail renseigné lors de l'inscr…" at bounding box center [867, 540] width 1342 height 17
click at [515, 539] on p "Recevez votre ebook dans les 24h-48h à l'adresse mail renseigné lors de l'inscr…" at bounding box center [867, 540] width 1342 height 17
click at [625, 539] on p "Recevez votre ebook dans les 24h-48h à l'adresse mail renseignée lors de l'insc…" at bounding box center [867, 540] width 1342 height 17
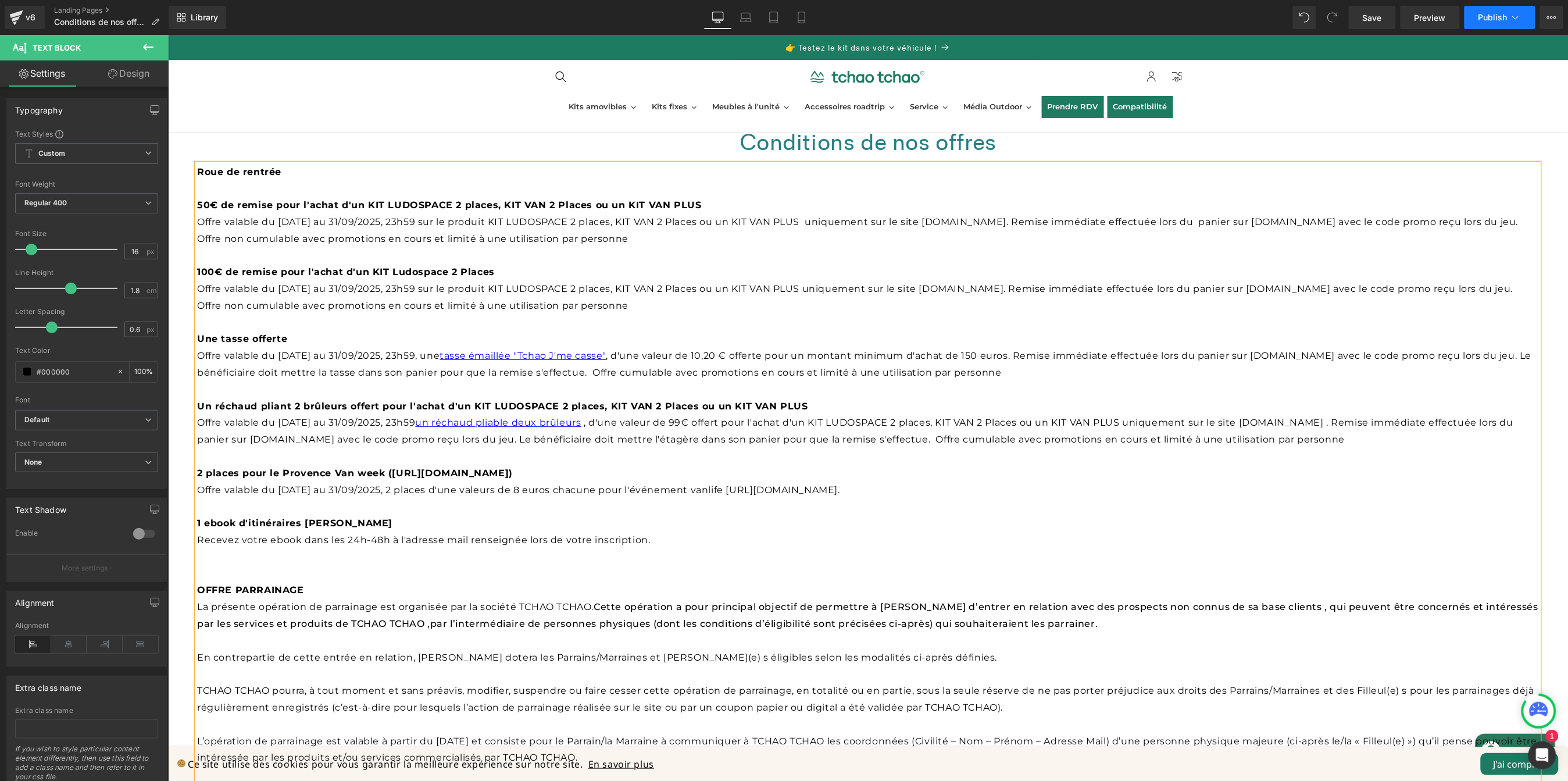
click at [1489, 16] on span "Publish" at bounding box center [1493, 17] width 29 height 9
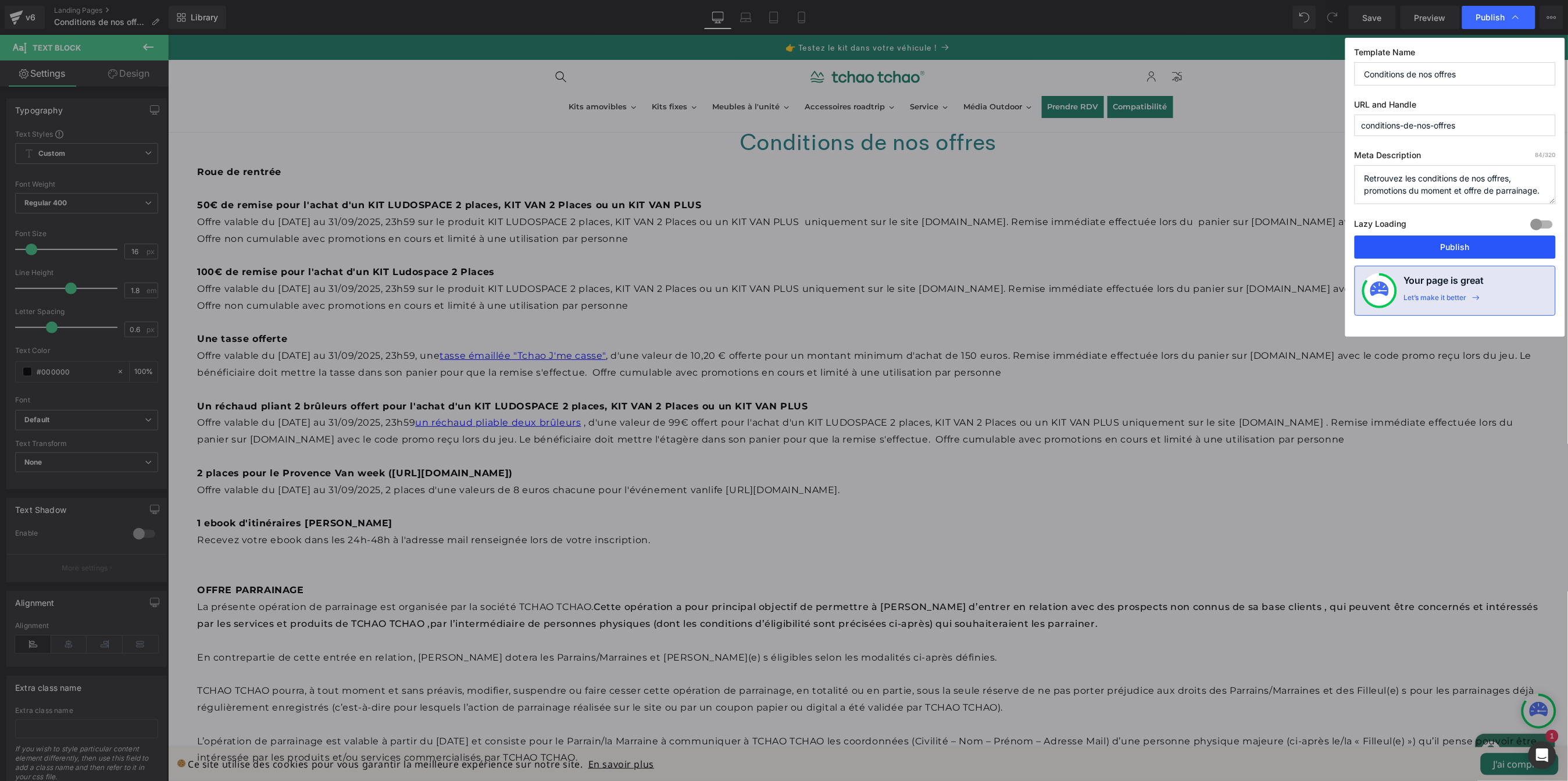
click at [1474, 248] on button "Publish" at bounding box center [1455, 247] width 201 height 23
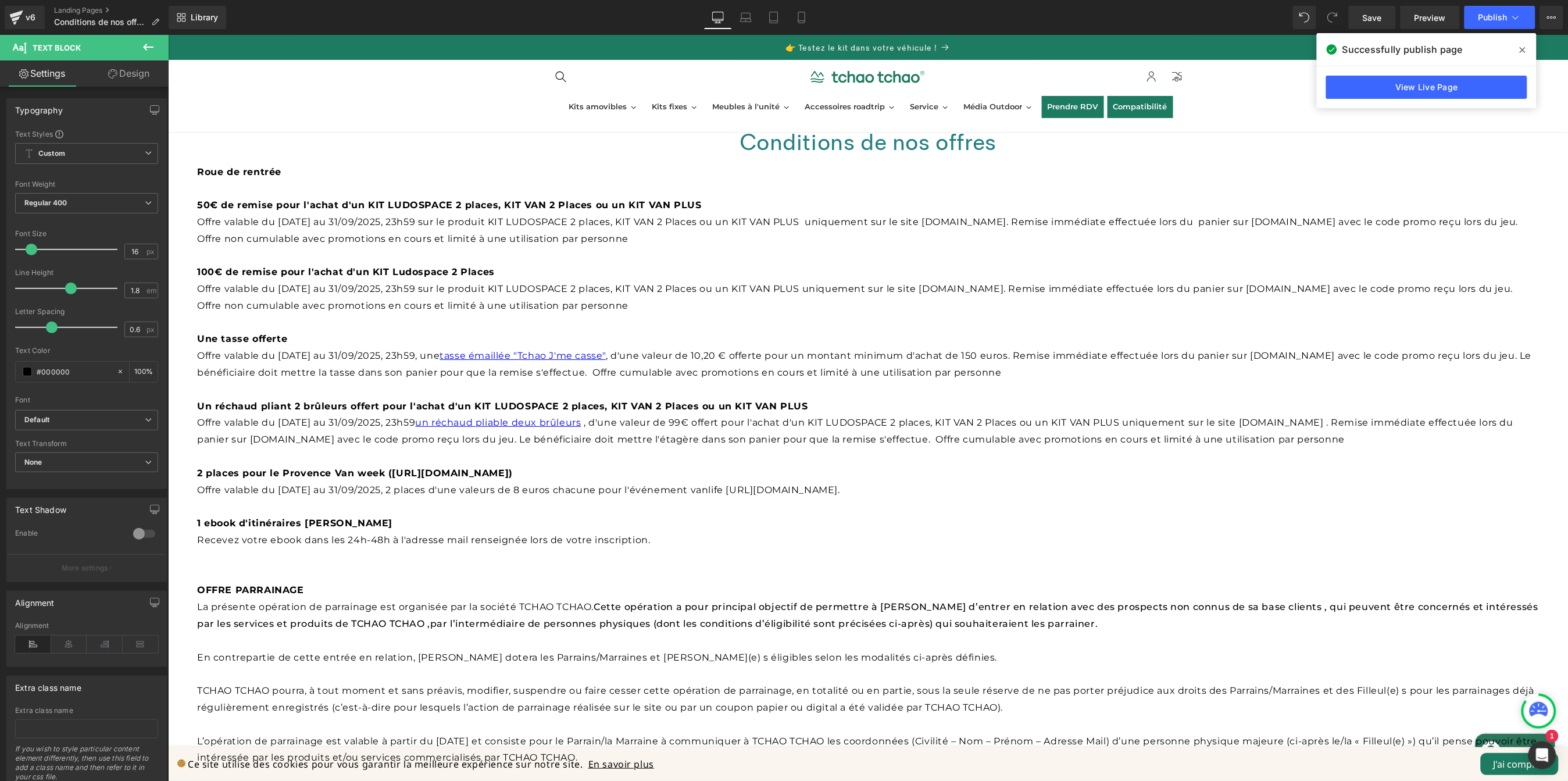
click at [1523, 50] on icon at bounding box center [1523, 50] width 6 height 6
